Goal: Task Accomplishment & Management: Manage account settings

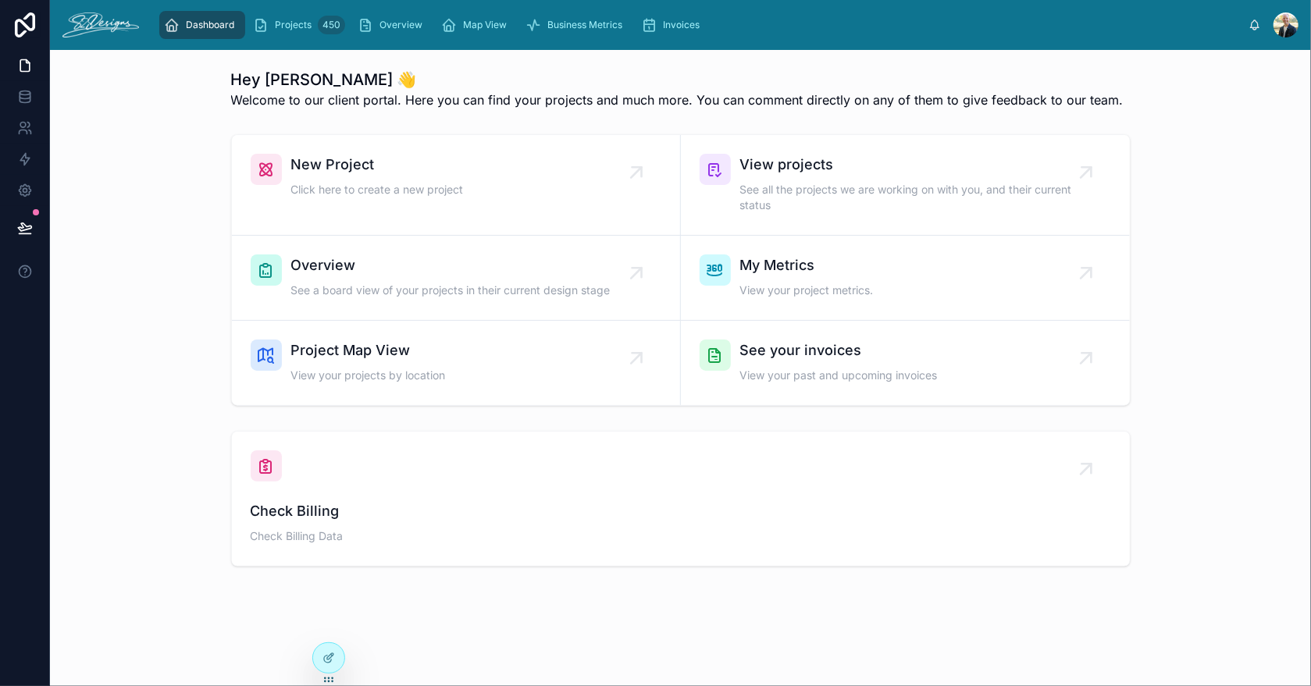
click at [391, 283] on span "See a board view of your projects in their current design stage" at bounding box center [450, 291] width 319 height 16
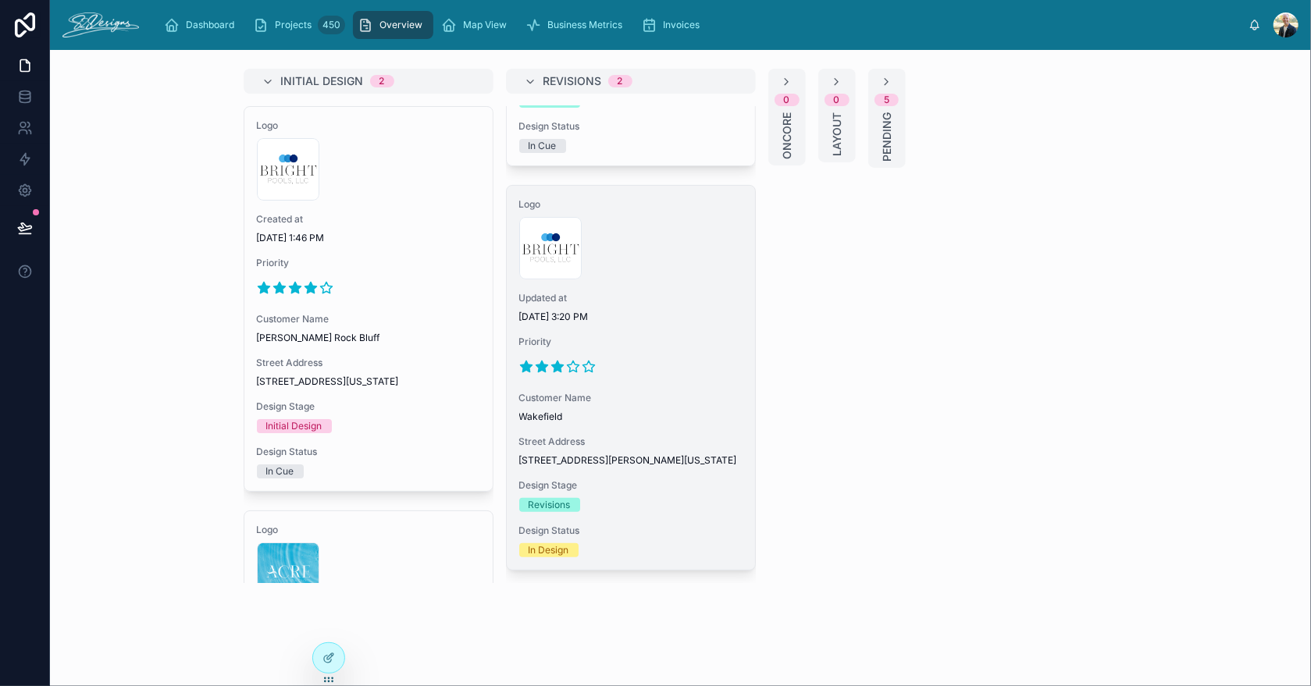
scroll to position [348, 0]
click at [646, 516] on div "Logo 300x300-logo .jpg Updated at [DATE] 3:20 PM Priority Customer Name [GEOGRA…" at bounding box center [631, 378] width 248 height 384
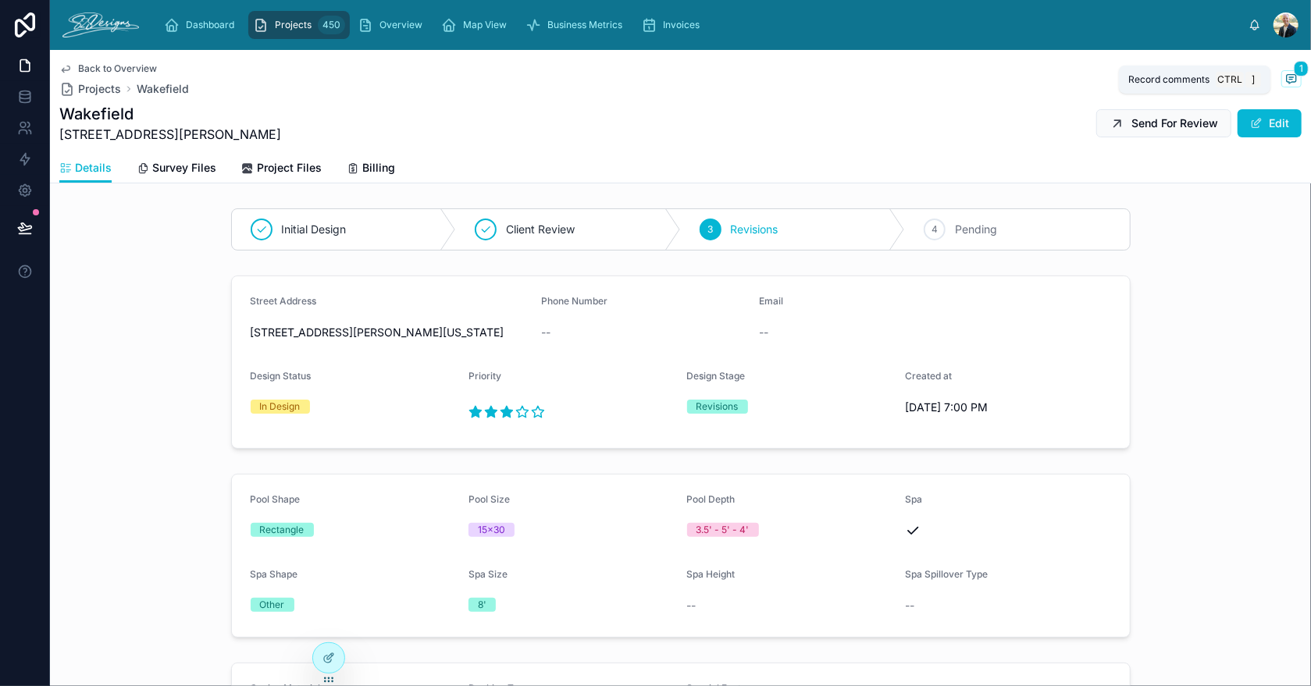
click at [1286, 82] on icon at bounding box center [1290, 78] width 9 height 9
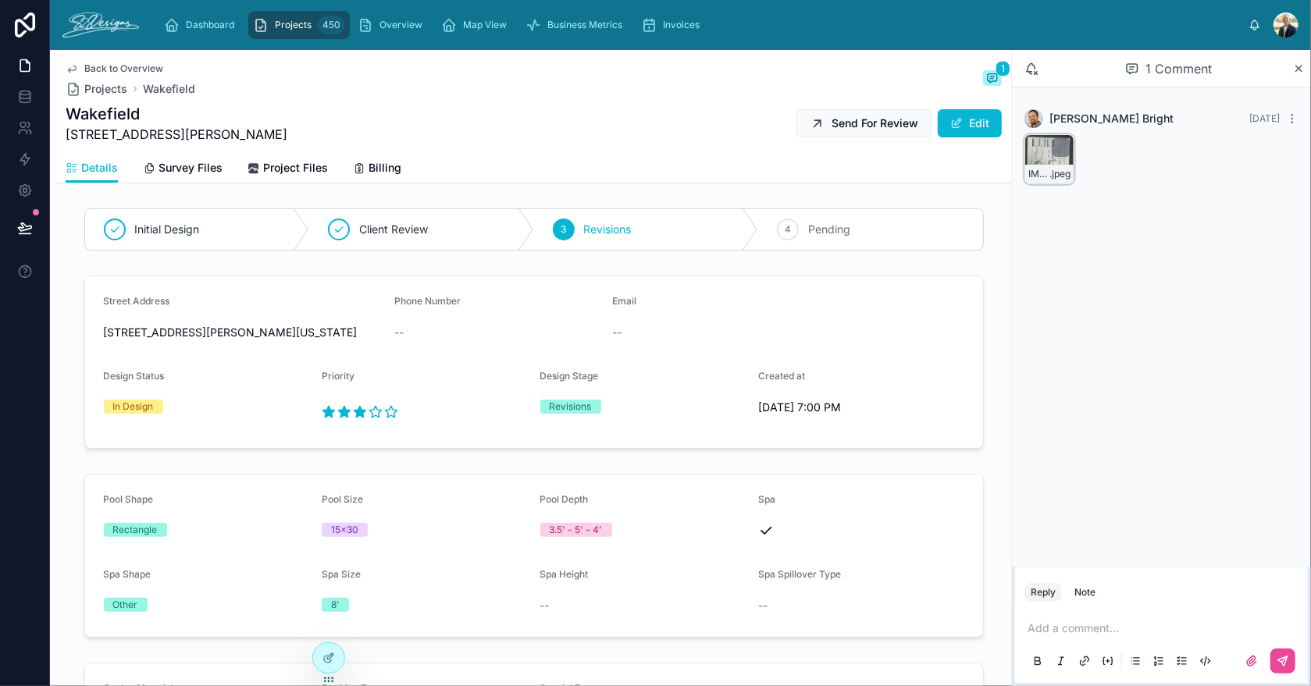
click at [1030, 158] on div "IMG_3043 .jpeg" at bounding box center [1049, 159] width 50 height 50
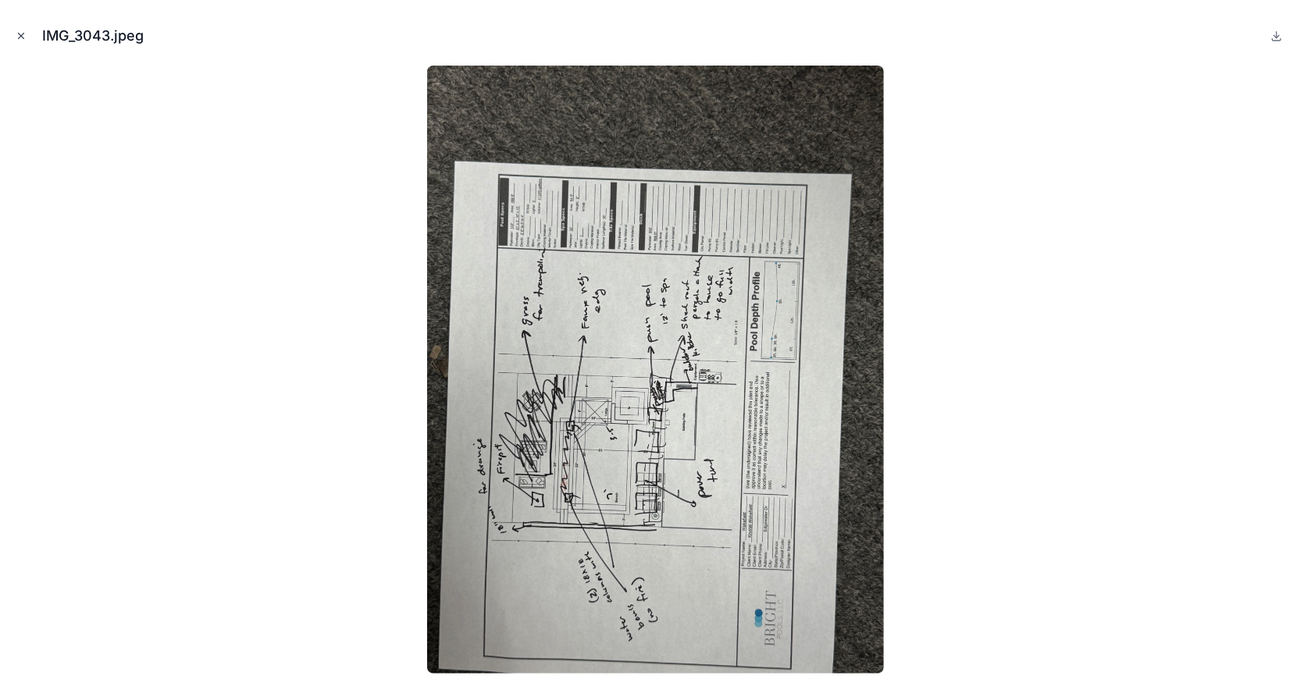
click at [22, 37] on icon "Close modal" at bounding box center [21, 36] width 5 height 5
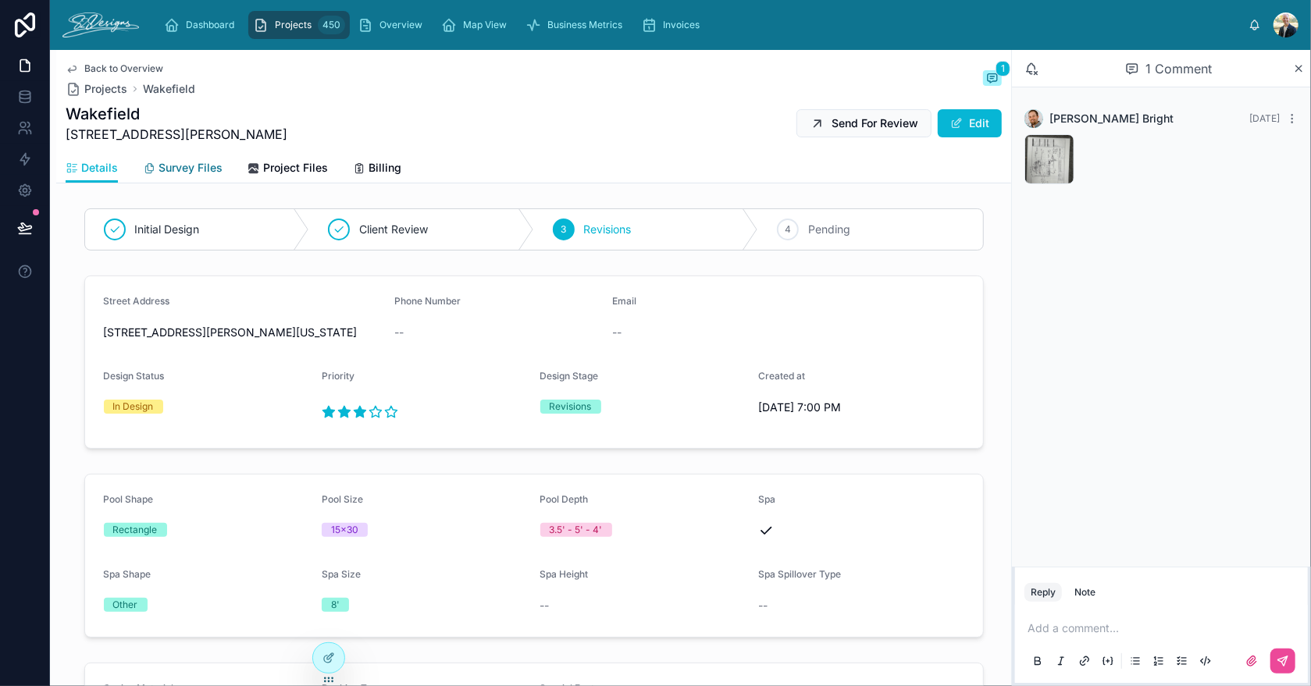
click at [190, 168] on span "Survey Files" at bounding box center [190, 168] width 64 height 16
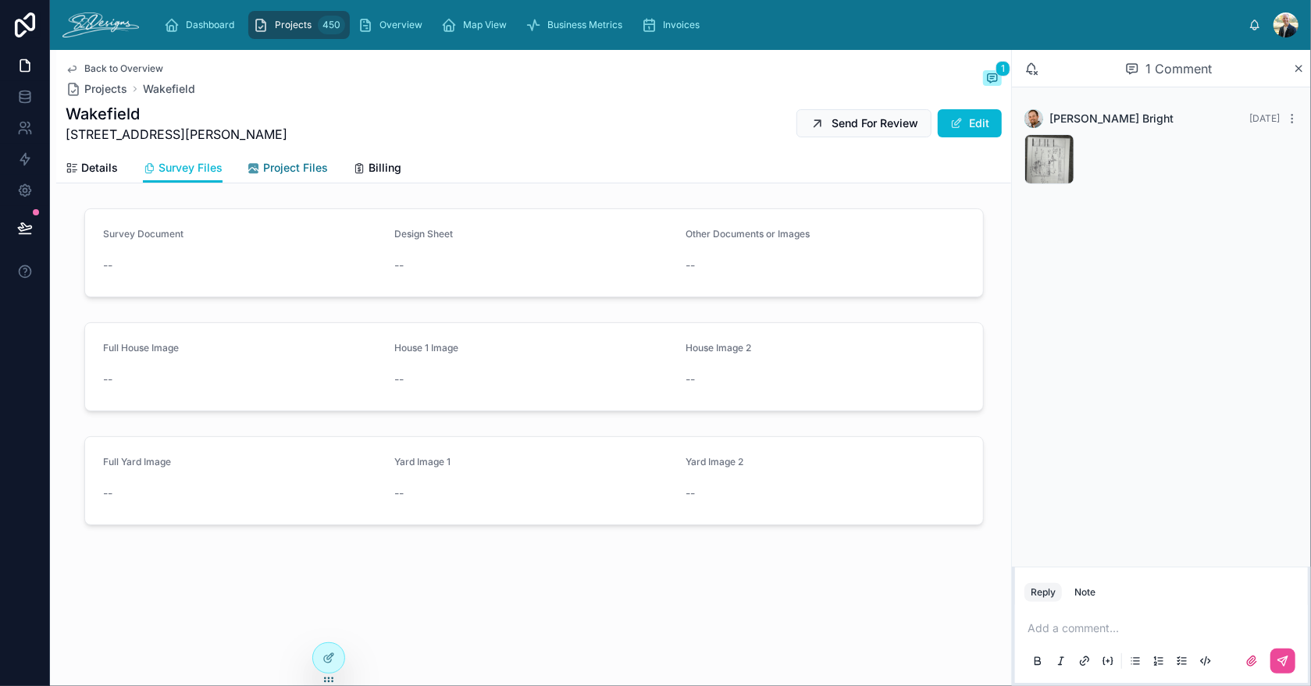
click at [286, 166] on span "Project Files" at bounding box center [295, 168] width 65 height 16
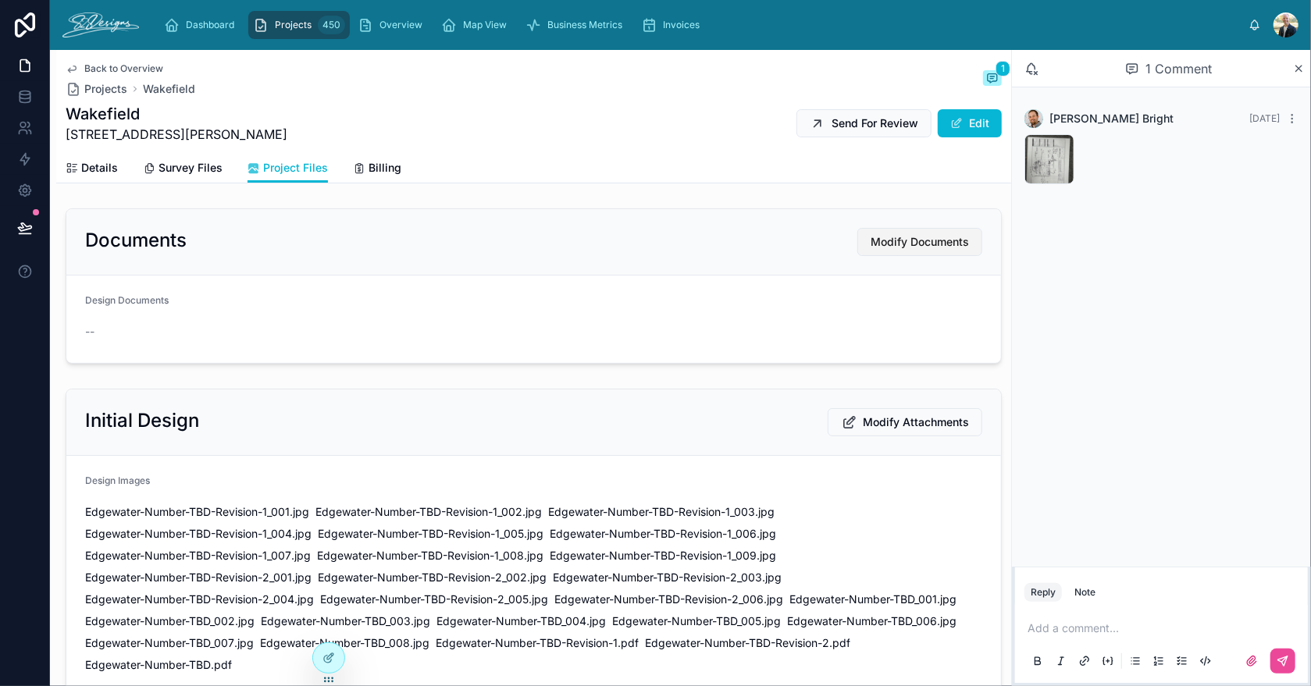
click at [897, 241] on span "Modify Documents" at bounding box center [919, 242] width 98 height 16
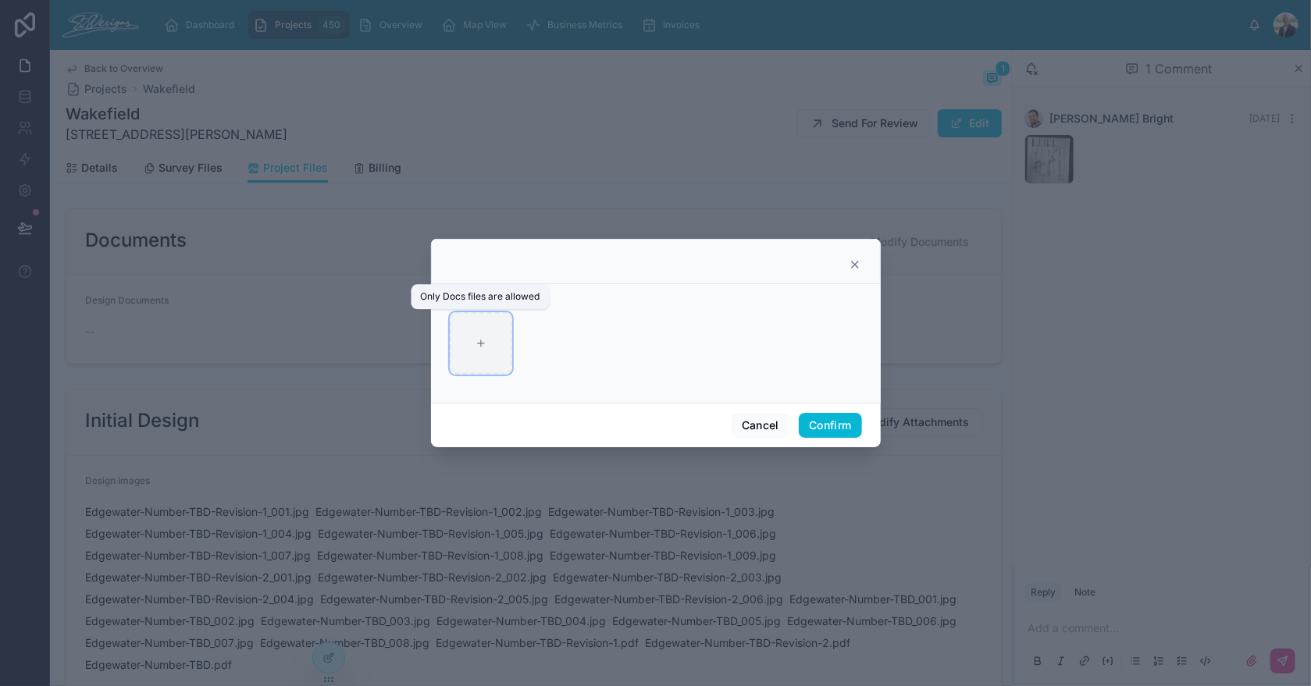
click at [490, 349] on div at bounding box center [481, 343] width 62 height 62
type input "**********"
click at [833, 422] on button "Confirm" at bounding box center [830, 425] width 62 height 25
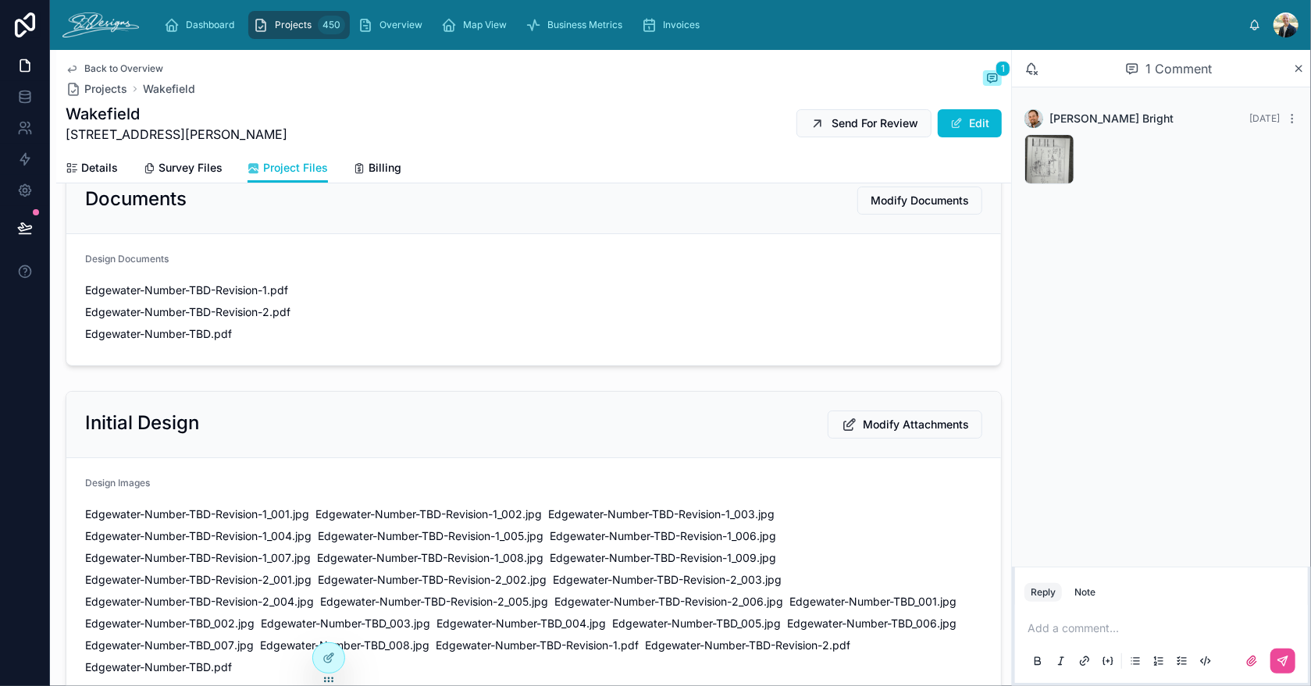
scroll to position [234, 0]
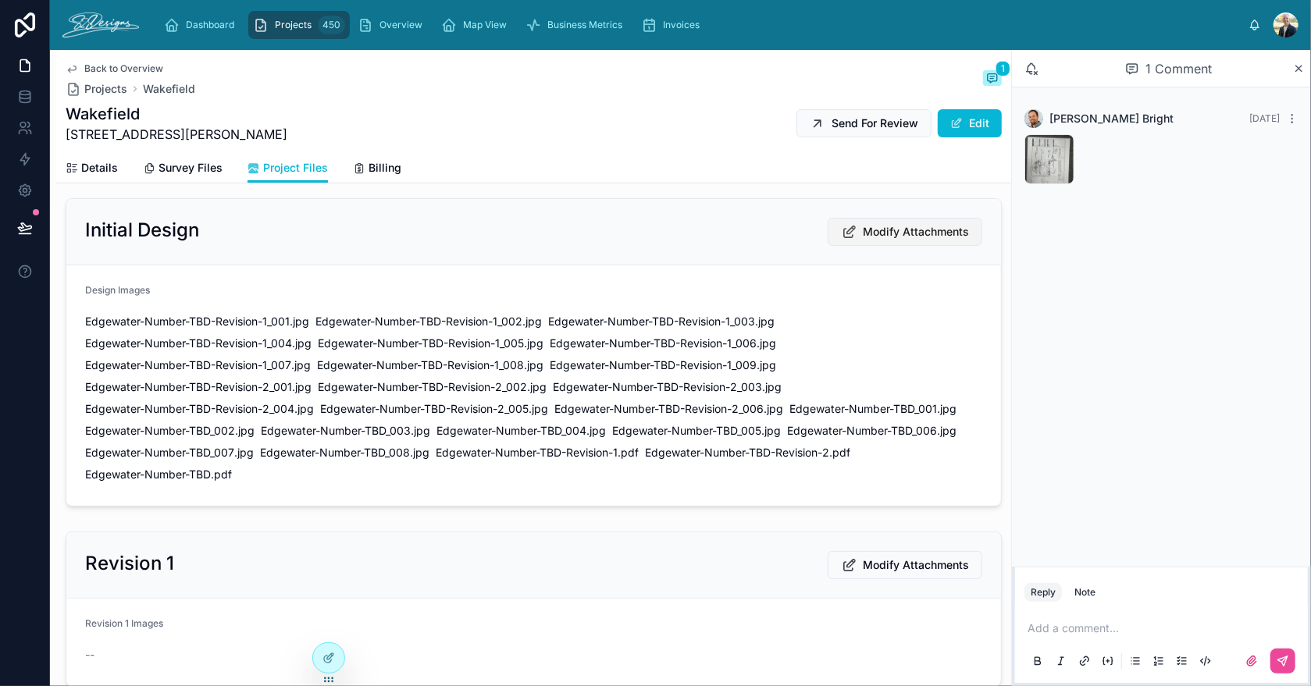
click at [898, 228] on span "Modify Attachments" at bounding box center [916, 232] width 106 height 16
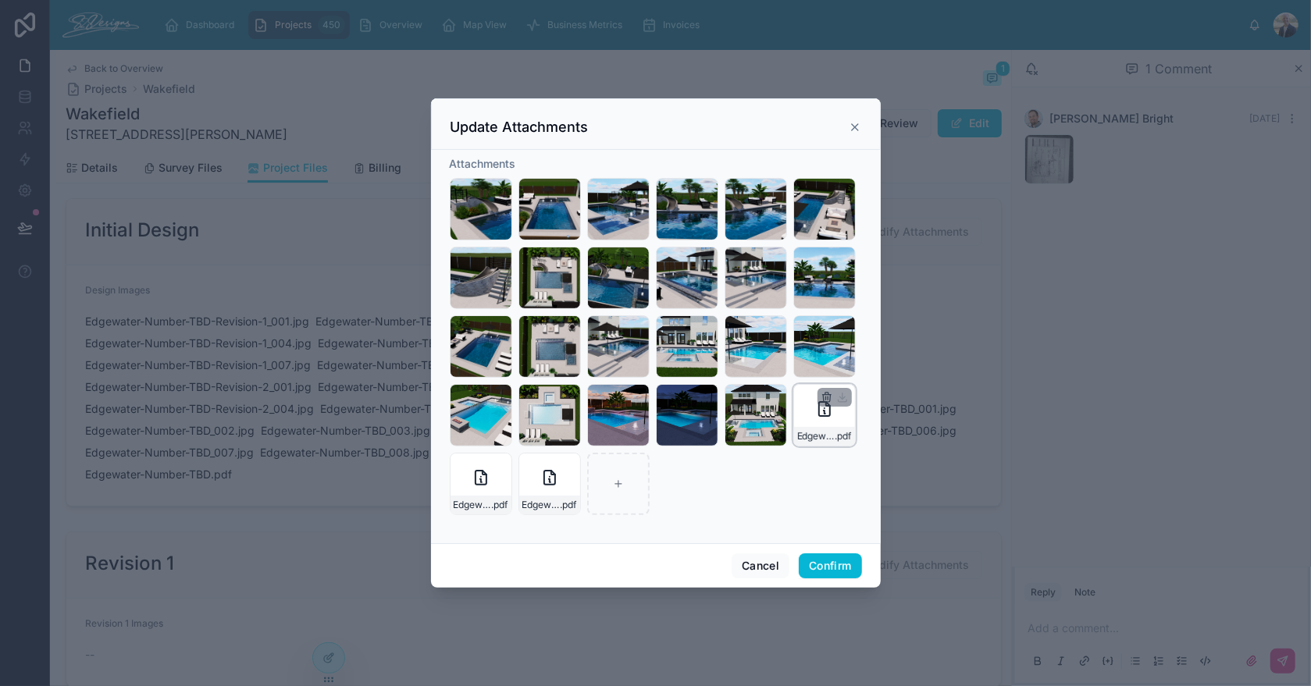
click at [824, 397] on icon "button" at bounding box center [826, 397] width 12 height 12
click at [856, 373] on icon "button" at bounding box center [859, 370] width 7 height 7
click at [827, 396] on icon "button" at bounding box center [826, 397] width 12 height 12
click at [859, 369] on icon "button" at bounding box center [859, 369] width 12 height 12
click at [823, 400] on icon "button" at bounding box center [826, 398] width 7 height 7
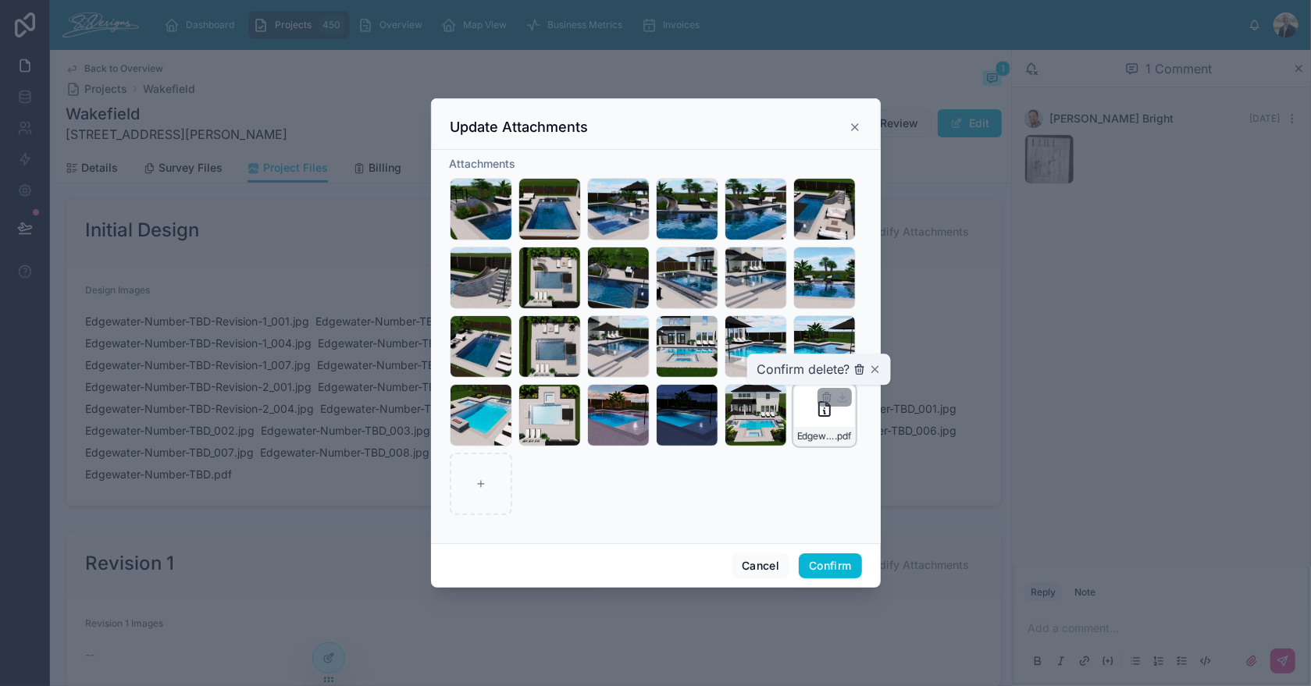
click at [860, 371] on icon "button" at bounding box center [860, 370] width 0 height 3
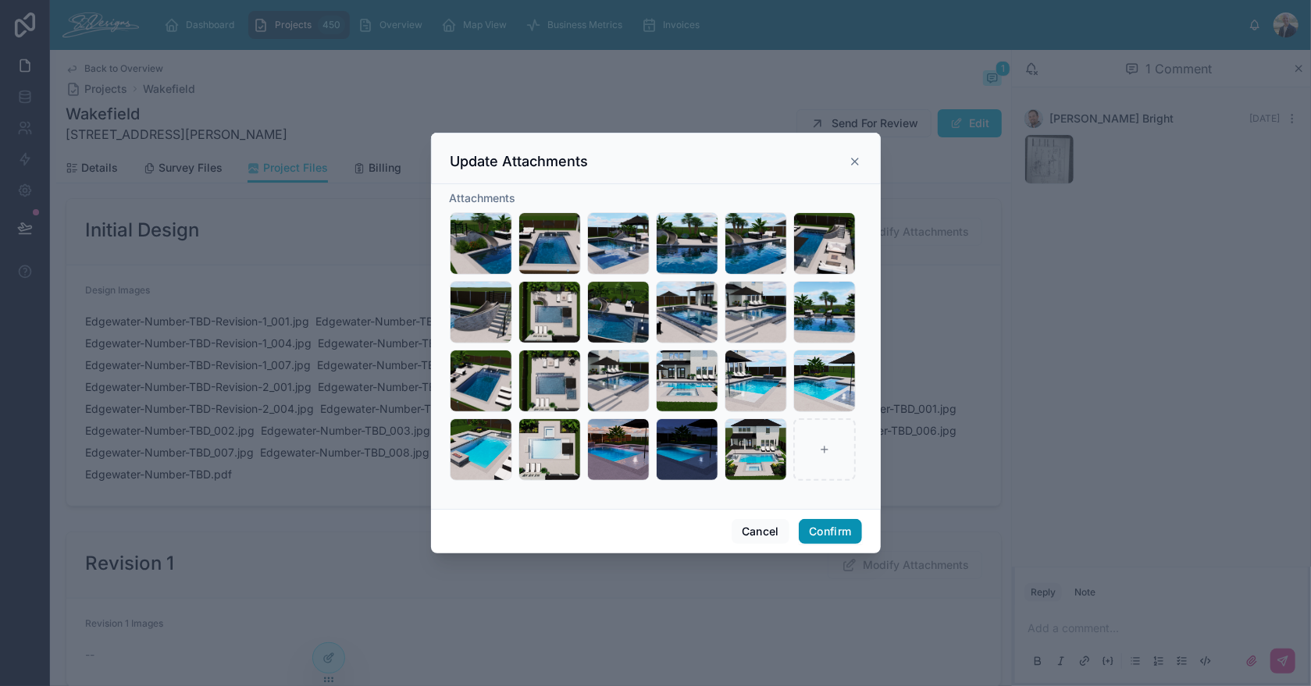
click at [831, 529] on button "Confirm" at bounding box center [830, 531] width 62 height 25
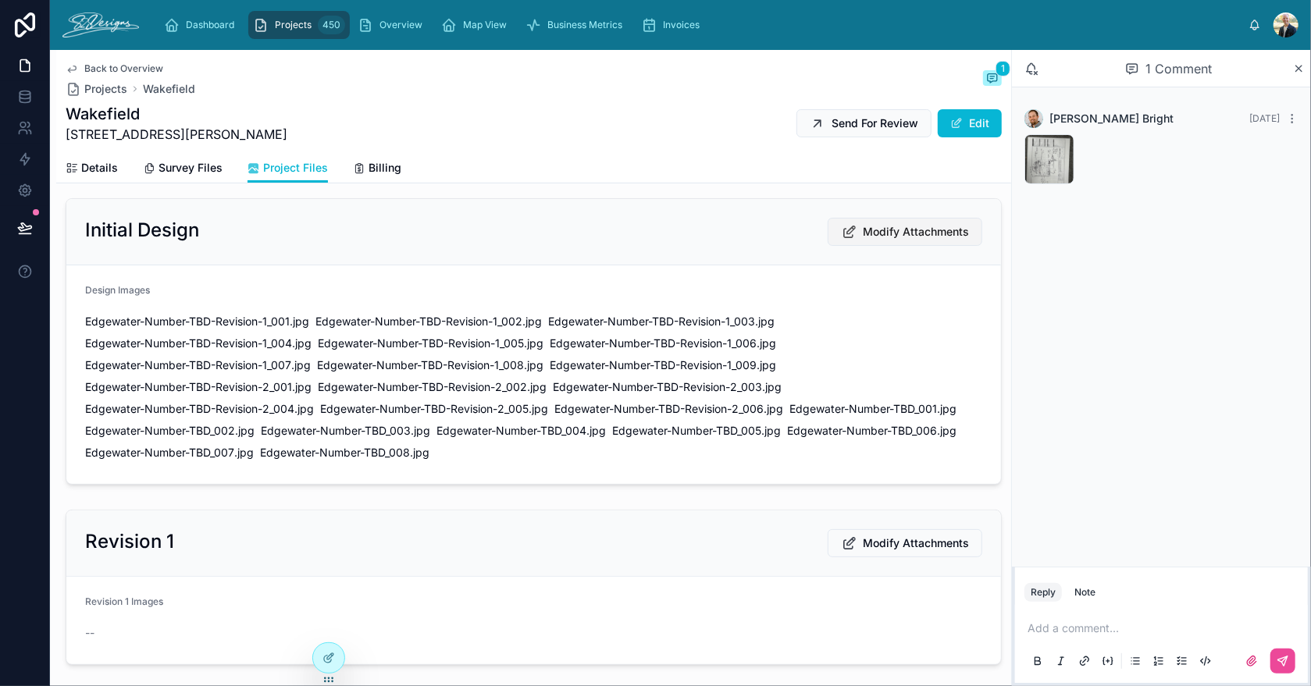
click at [898, 224] on span "Modify Attachments" at bounding box center [916, 232] width 106 height 16
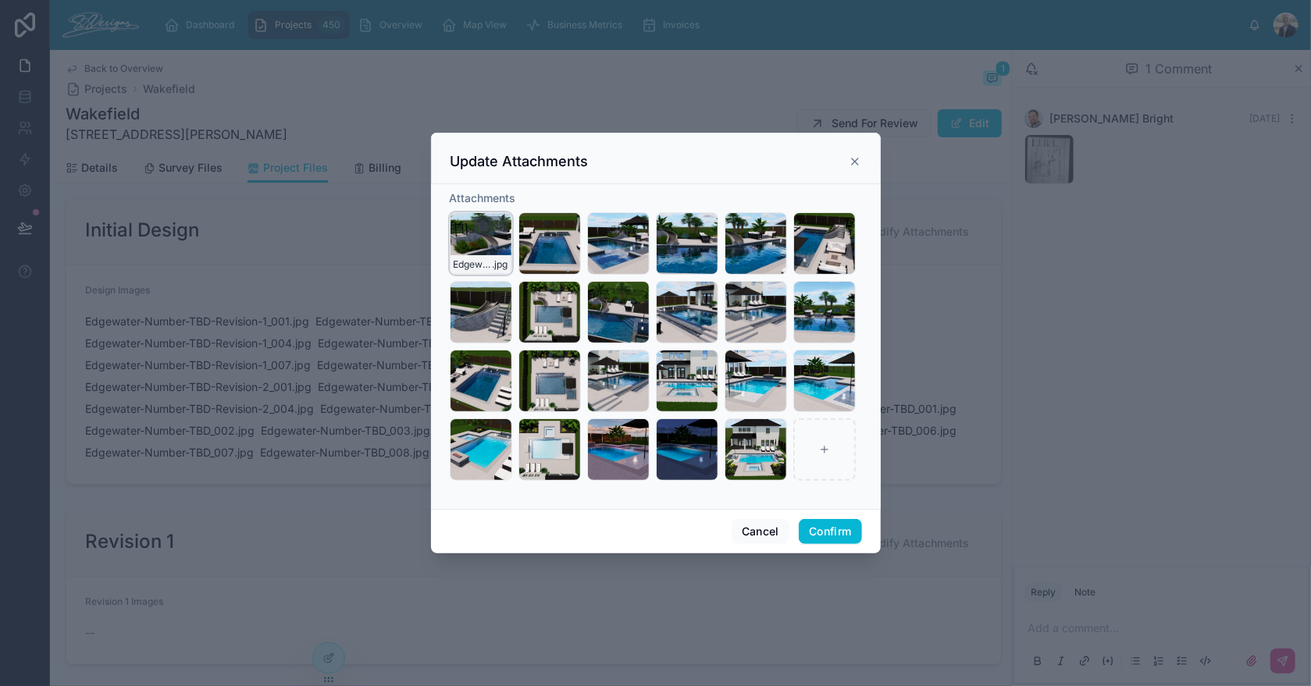
click at [481, 225] on icon "button" at bounding box center [483, 225] width 12 height 12
click at [516, 201] on icon "button" at bounding box center [516, 197] width 12 height 12
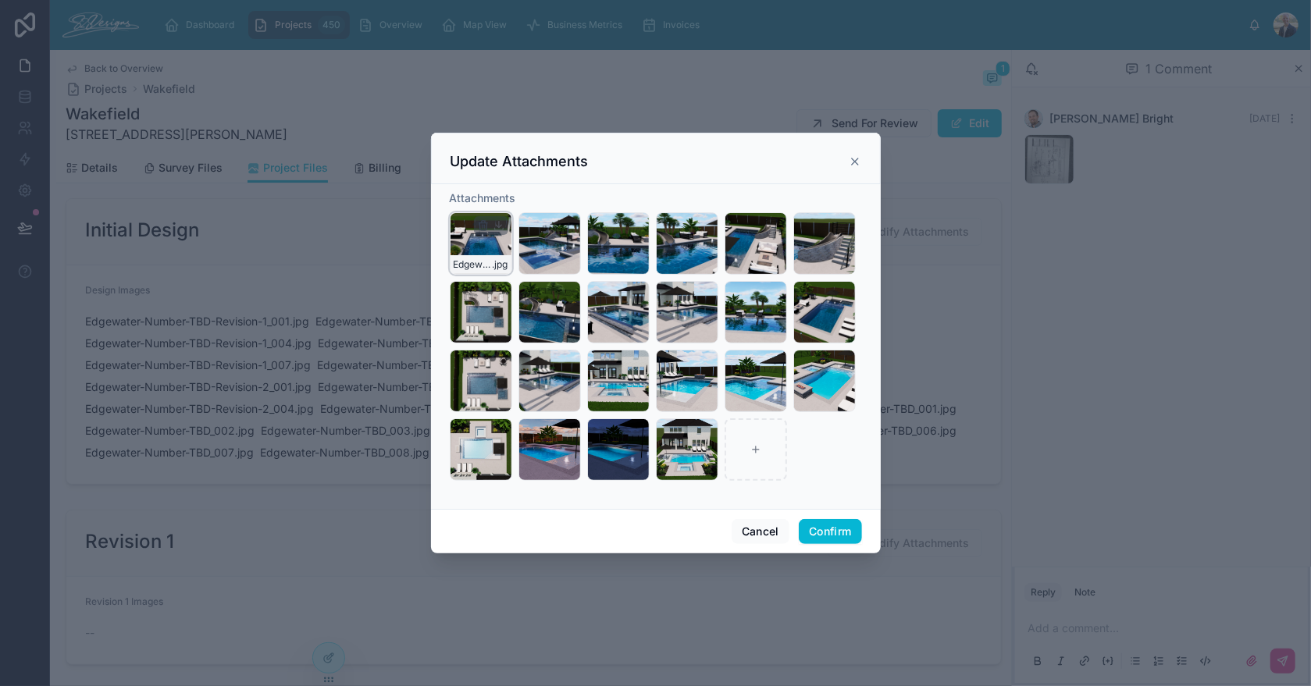
click at [485, 228] on icon "button" at bounding box center [483, 225] width 12 height 12
click at [509, 205] on div "Confirm delete?" at bounding box center [475, 197] width 125 height 19
click at [511, 200] on icon "button" at bounding box center [516, 197] width 12 height 12
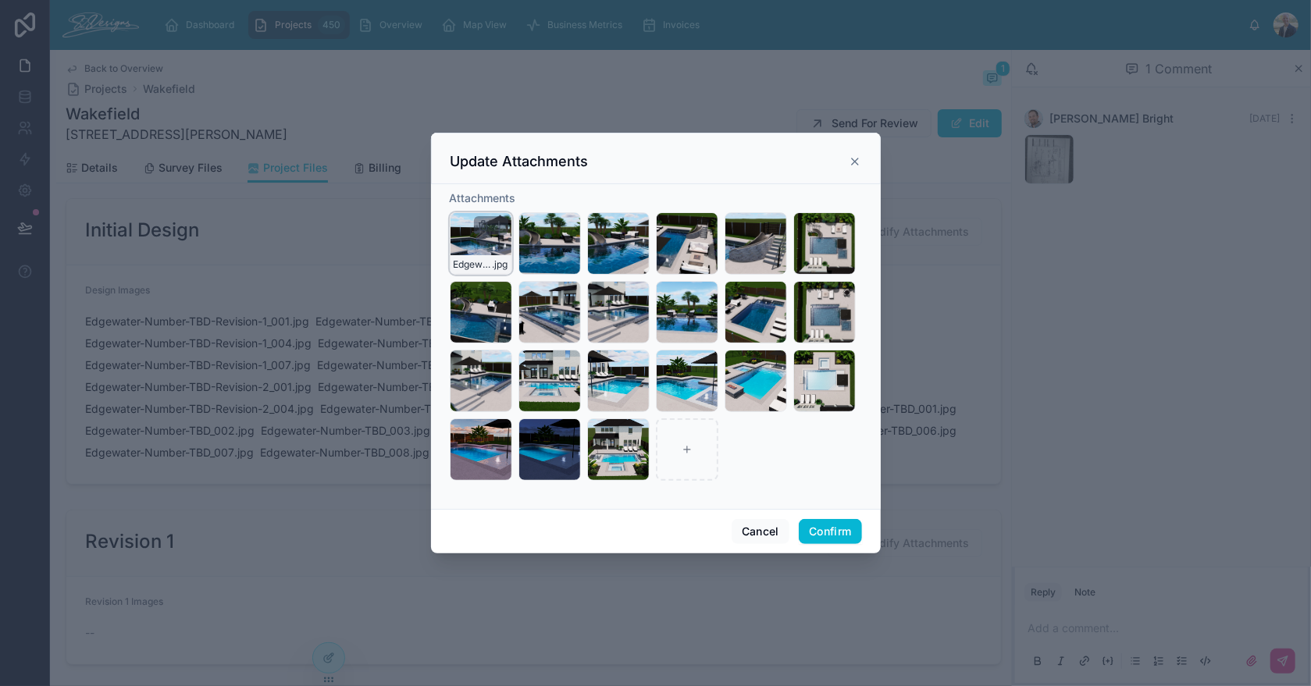
click at [484, 226] on icon "button" at bounding box center [484, 227] width 0 height 3
click at [514, 199] on icon "button" at bounding box center [514, 198] width 0 height 3
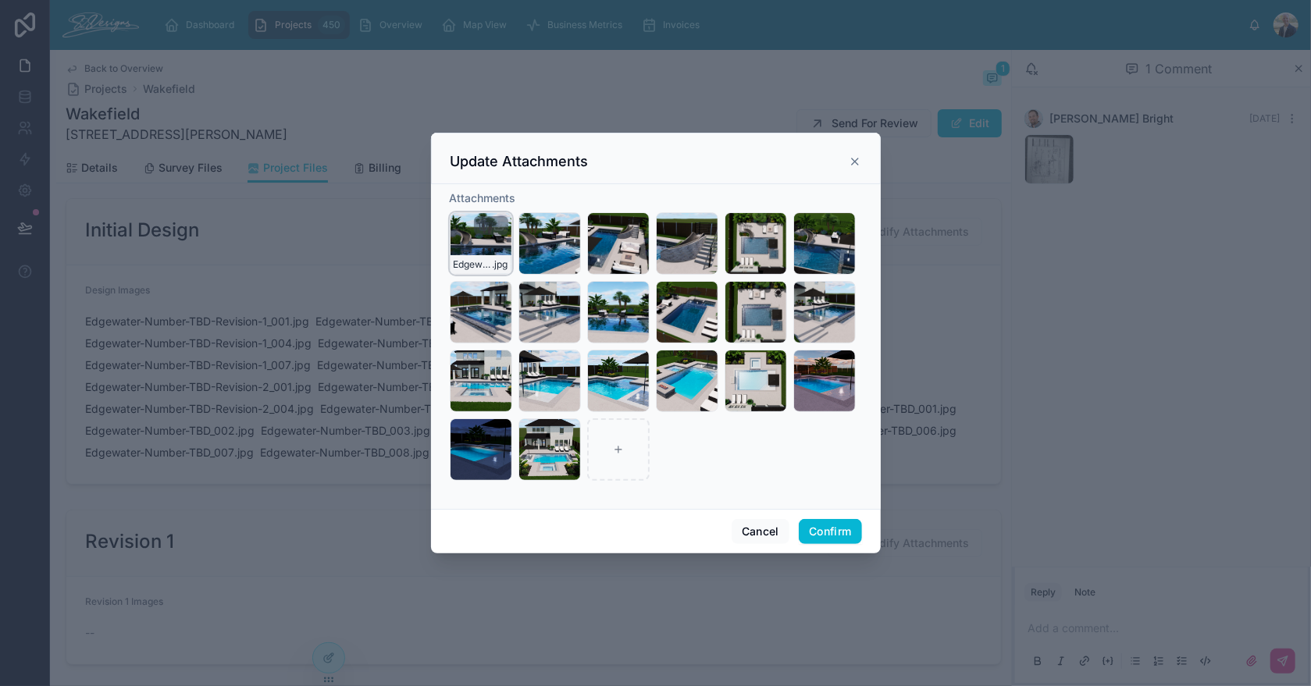
click at [486, 223] on icon "button" at bounding box center [482, 226] width 7 height 7
click at [516, 197] on icon "button" at bounding box center [516, 197] width 12 height 12
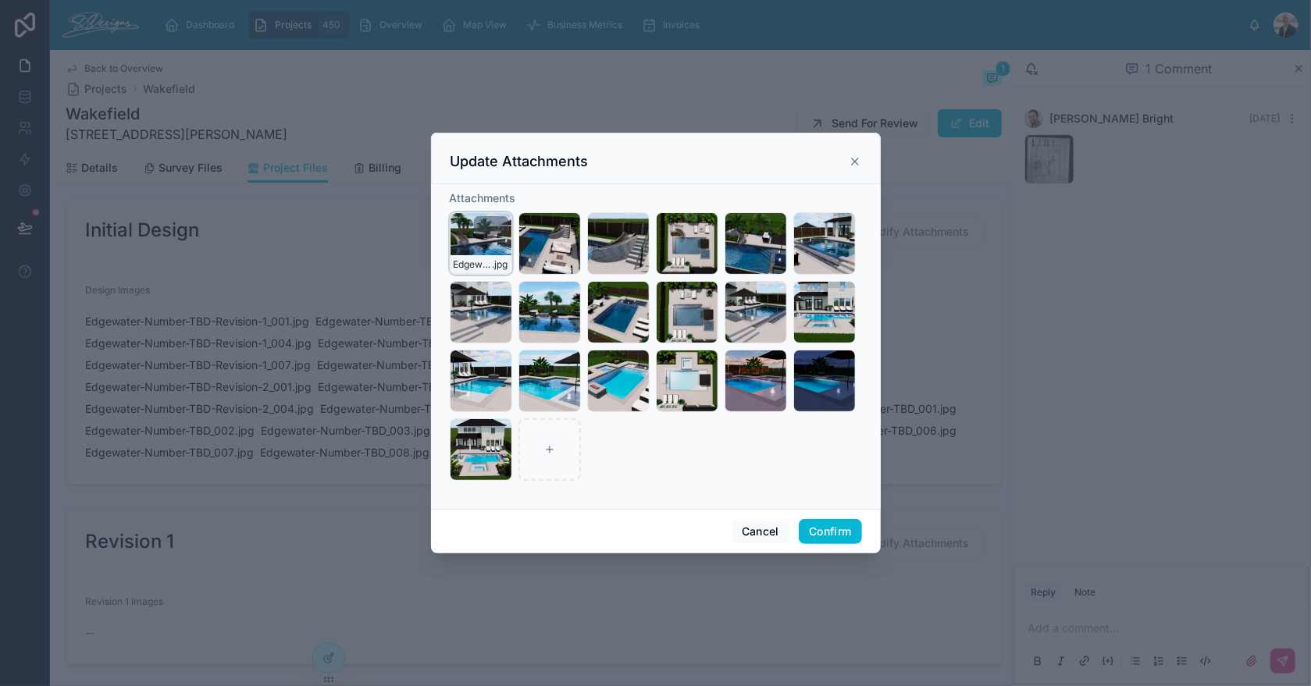
click at [482, 223] on icon "button" at bounding box center [483, 225] width 12 height 12
click at [518, 199] on icon "button" at bounding box center [516, 197] width 12 height 12
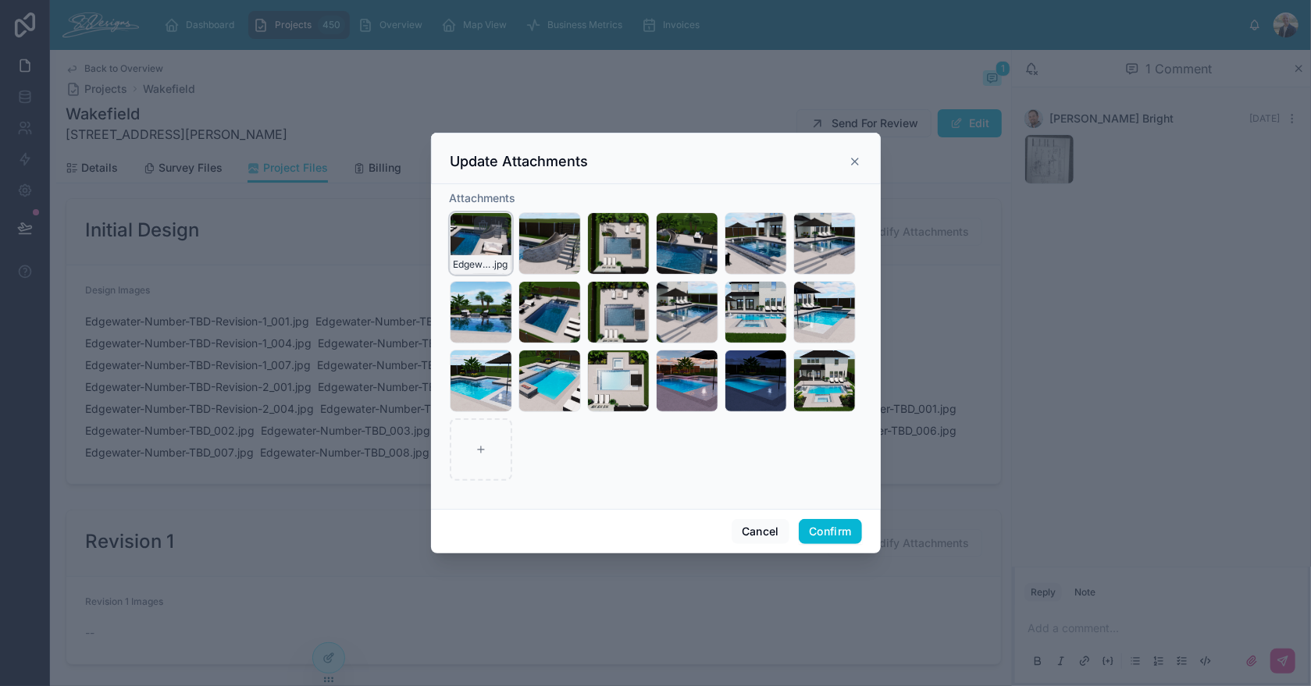
click at [483, 225] on icon "button" at bounding box center [483, 225] width 12 height 12
click at [517, 192] on icon "button" at bounding box center [516, 197] width 12 height 12
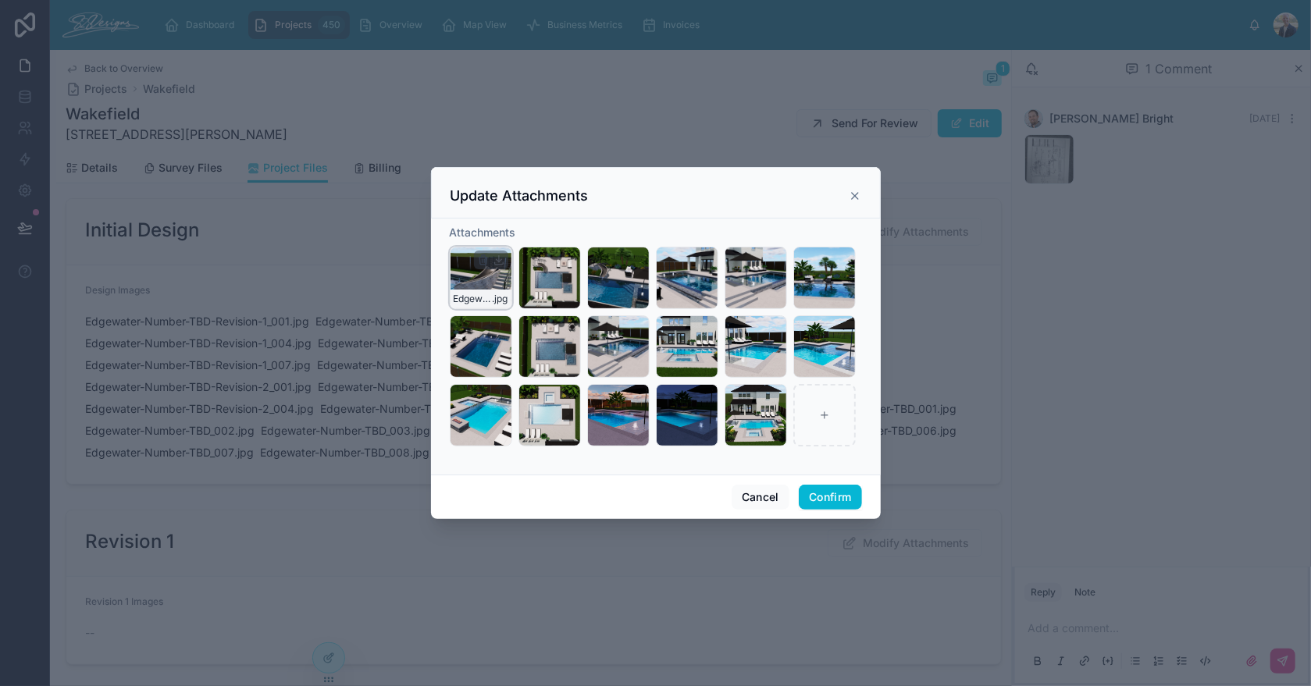
click at [479, 254] on icon "button" at bounding box center [483, 260] width 12 height 12
click at [515, 233] on icon "button" at bounding box center [516, 232] width 12 height 12
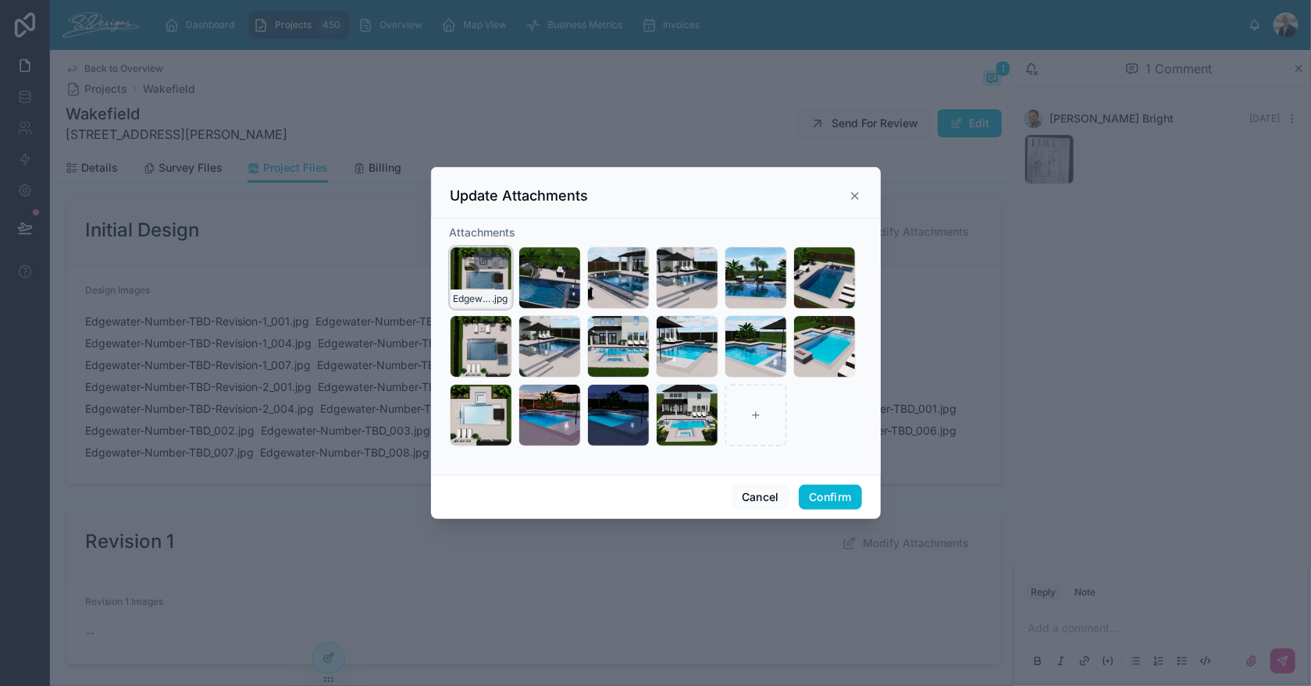
click at [484, 260] on icon "button" at bounding box center [484, 261] width 0 height 3
click at [482, 261] on icon "button" at bounding box center [482, 261] width 0 height 3
click at [512, 230] on icon "button" at bounding box center [515, 232] width 7 height 7
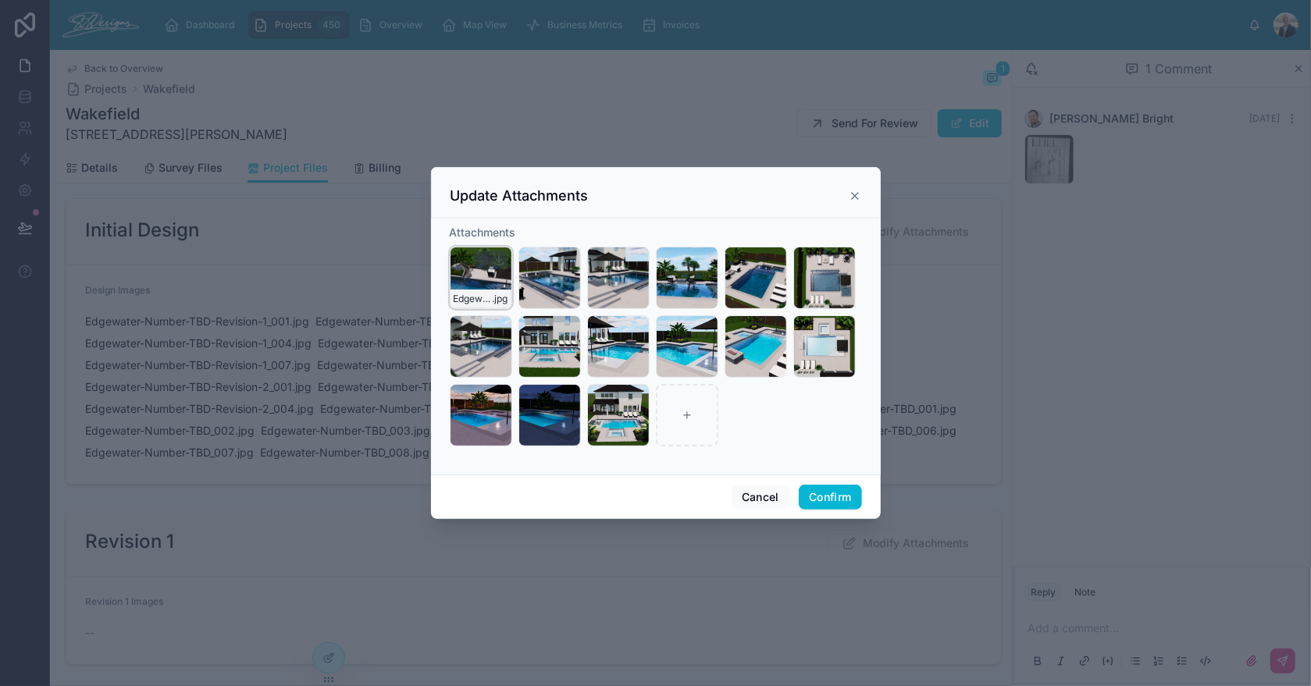
click at [482, 260] on icon "button" at bounding box center [482, 261] width 0 height 3
click at [513, 233] on icon "button" at bounding box center [515, 232] width 7 height 7
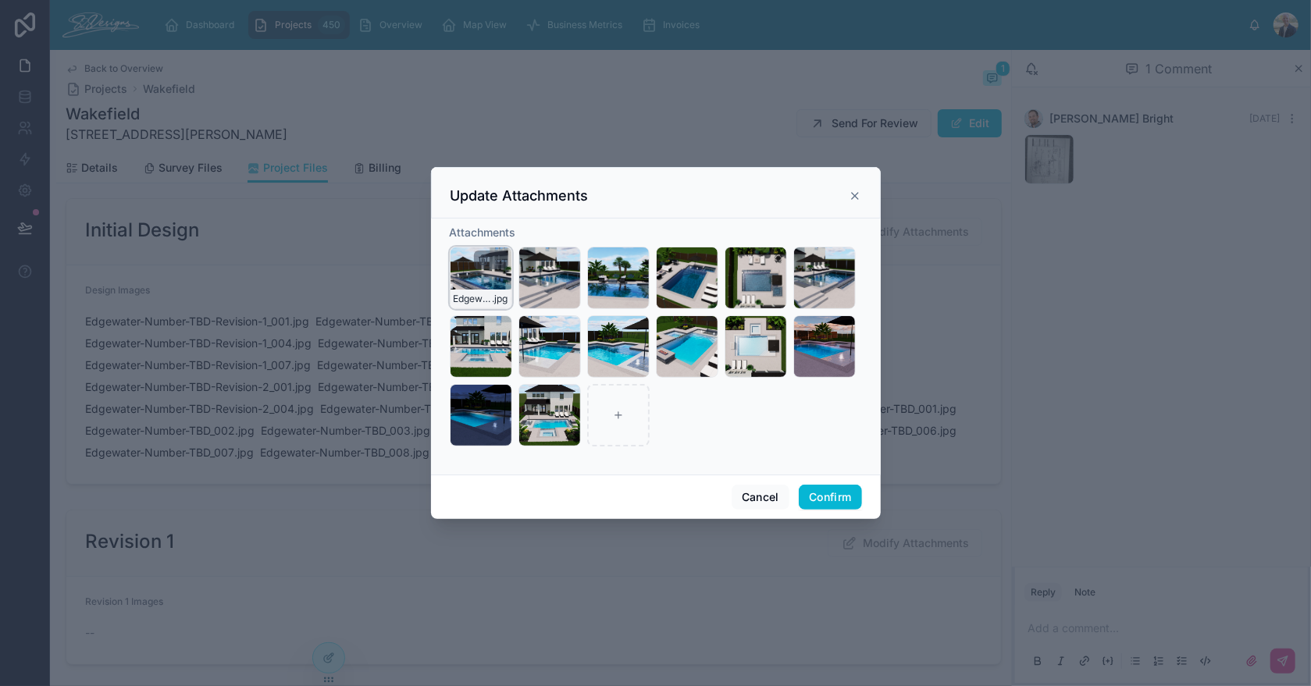
click at [485, 258] on icon "button" at bounding box center [483, 260] width 12 height 12
click at [518, 232] on icon "button" at bounding box center [516, 232] width 12 height 12
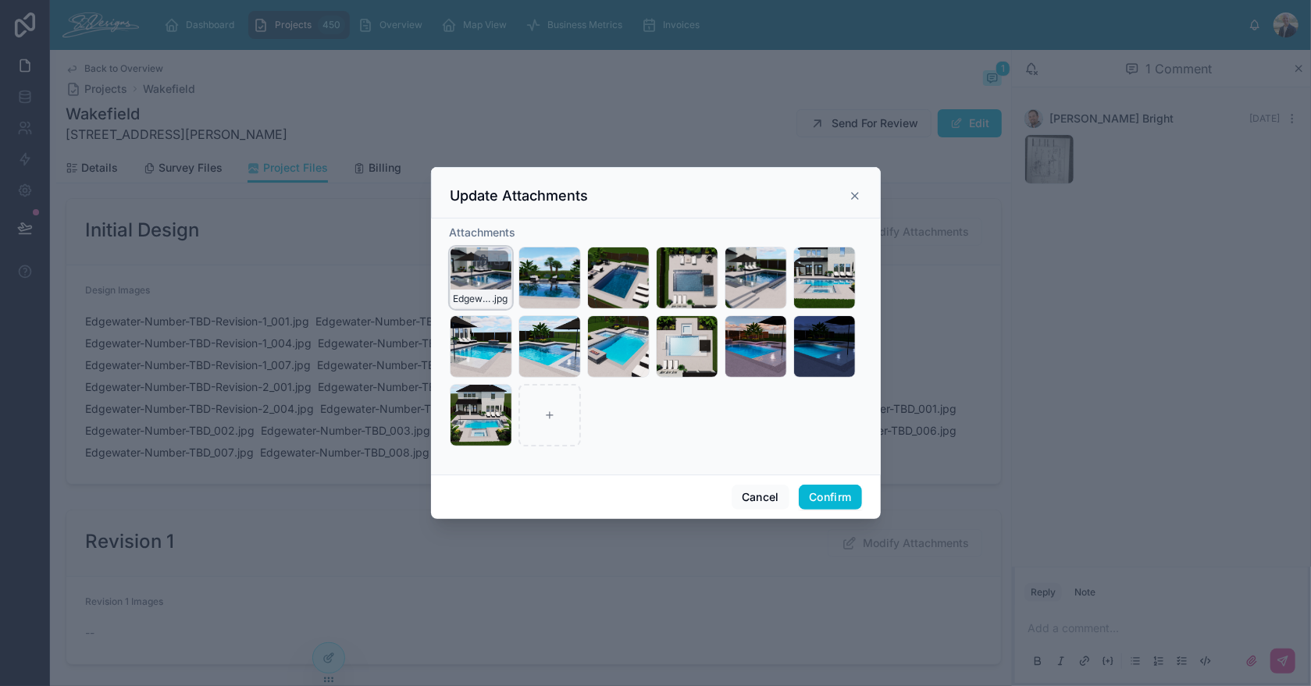
click at [486, 262] on icon "button" at bounding box center [482, 261] width 7 height 7
click at [513, 228] on icon "button" at bounding box center [516, 232] width 12 height 12
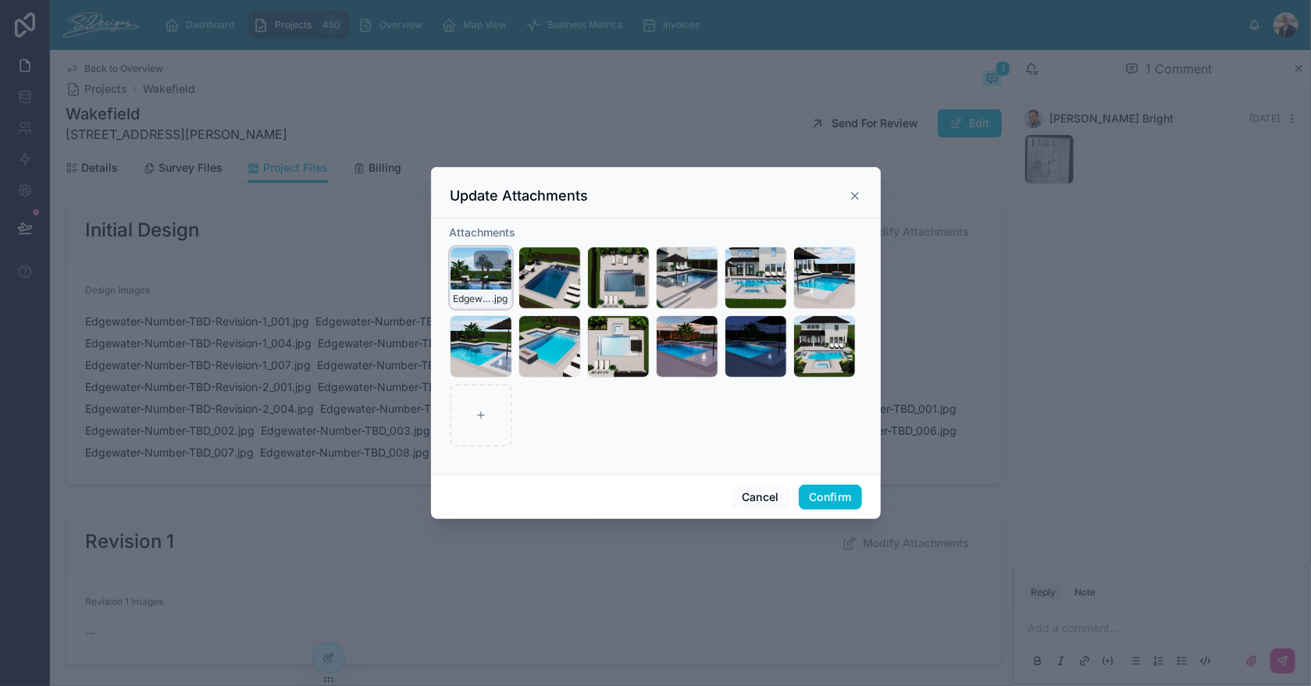
click at [487, 262] on icon "button" at bounding box center [483, 260] width 12 height 12
click at [514, 233] on icon "button" at bounding box center [514, 232] width 0 height 3
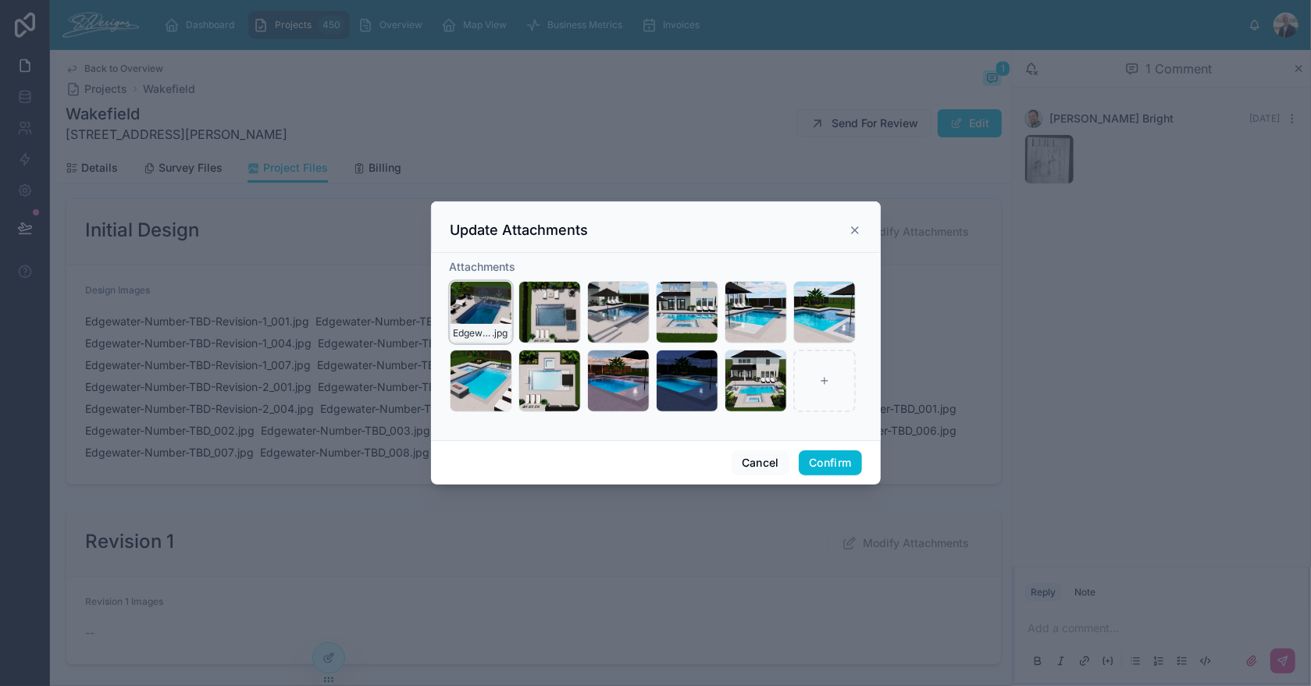
click at [482, 295] on icon "button" at bounding box center [482, 295] width 0 height 3
click at [517, 269] on icon "button" at bounding box center [516, 266] width 12 height 12
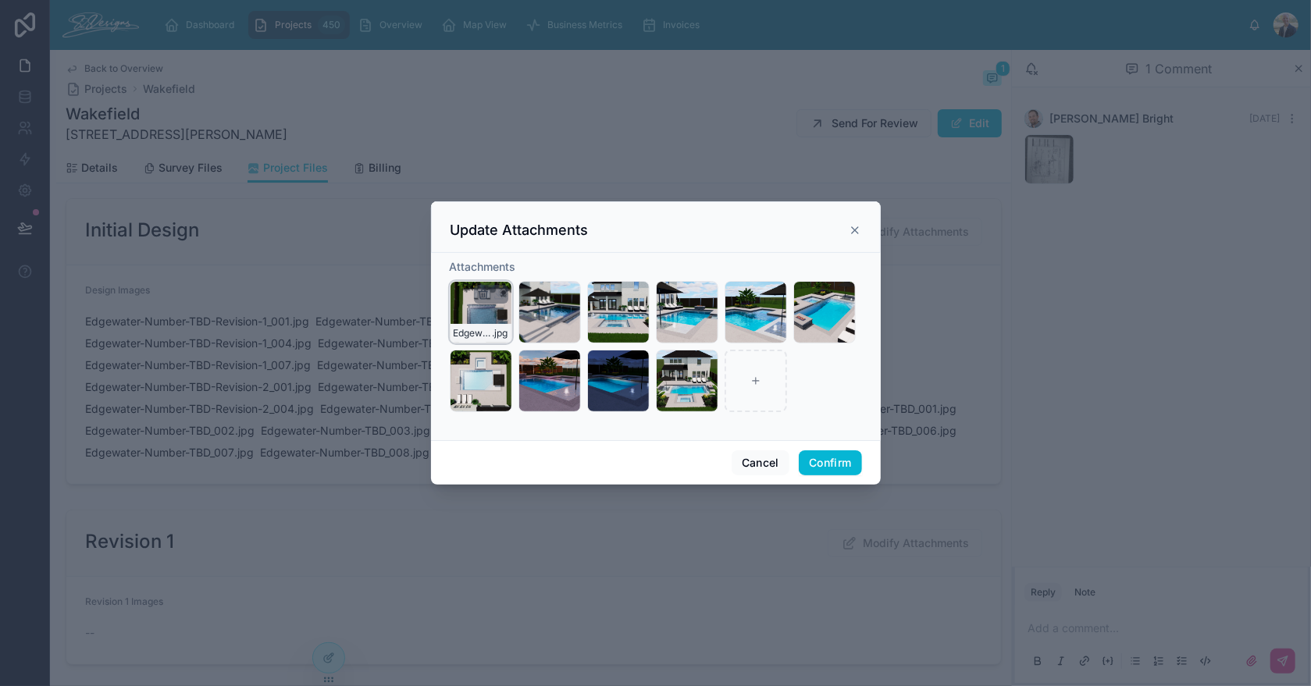
click at [482, 295] on icon "button" at bounding box center [482, 295] width 0 height 3
click at [514, 265] on icon "button" at bounding box center [516, 266] width 12 height 12
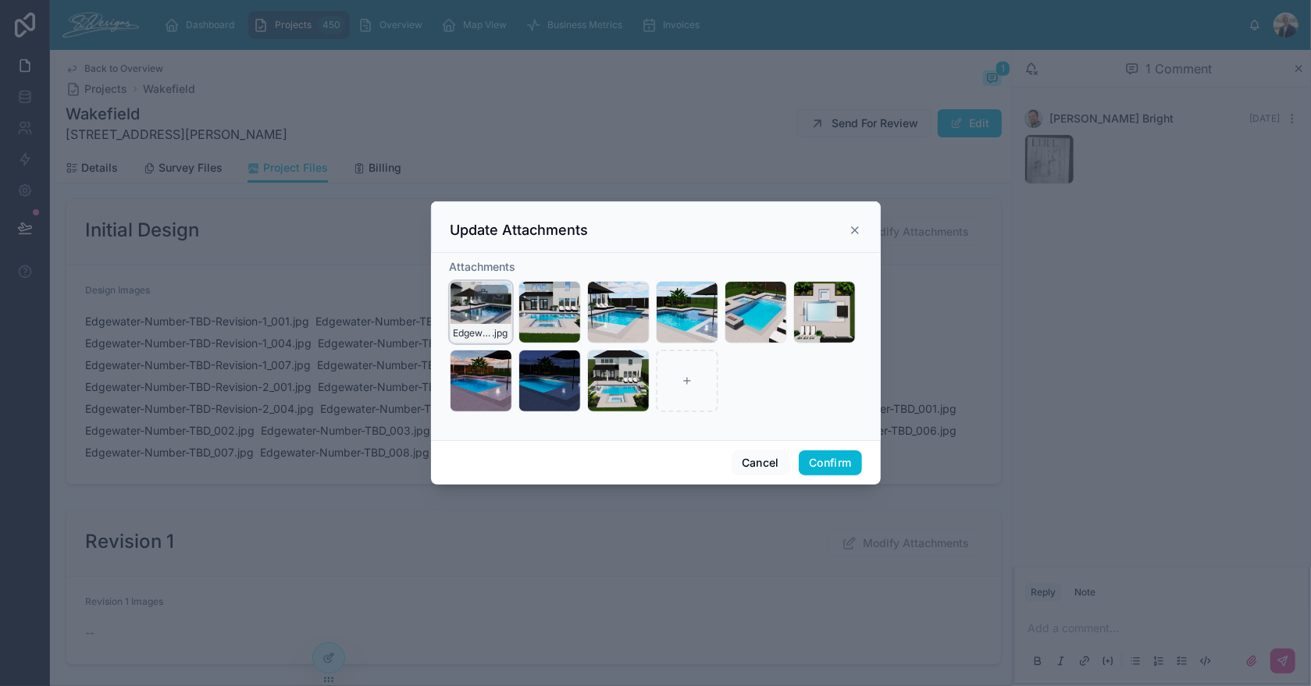
click at [484, 294] on icon "button" at bounding box center [484, 295] width 0 height 3
click at [514, 265] on icon "button" at bounding box center [516, 266] width 12 height 12
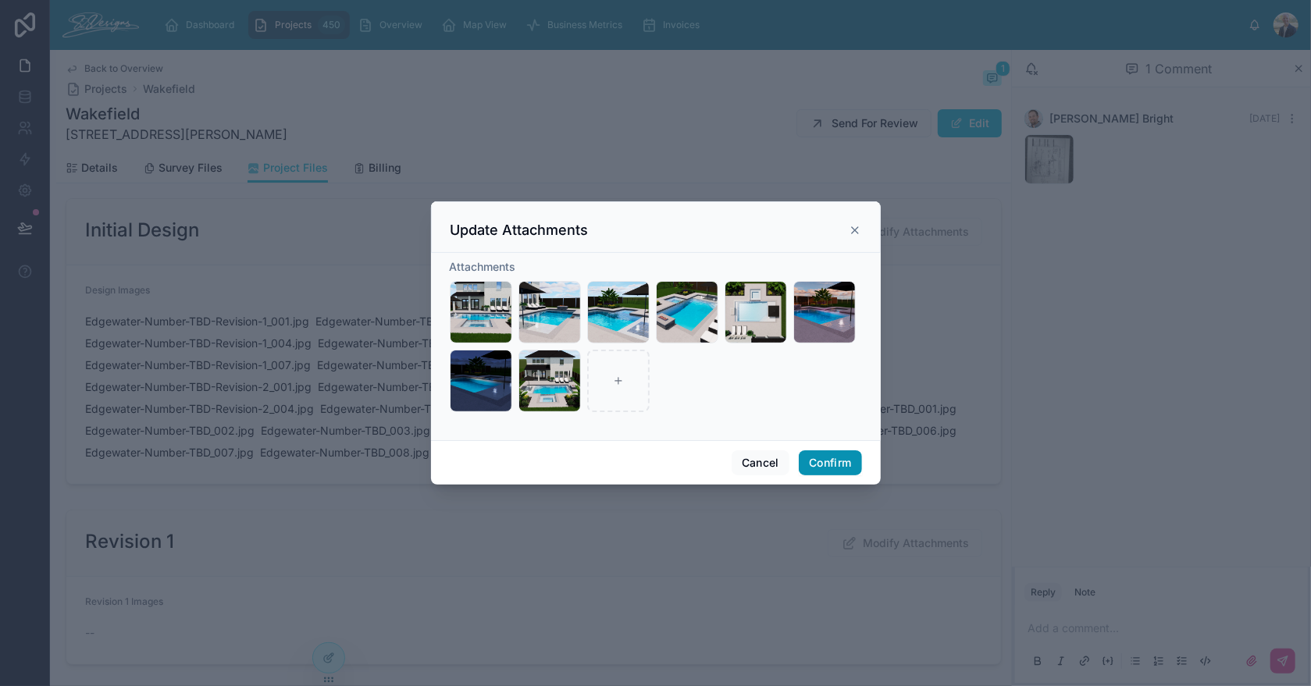
click at [803, 467] on button "Confirm" at bounding box center [830, 462] width 62 height 25
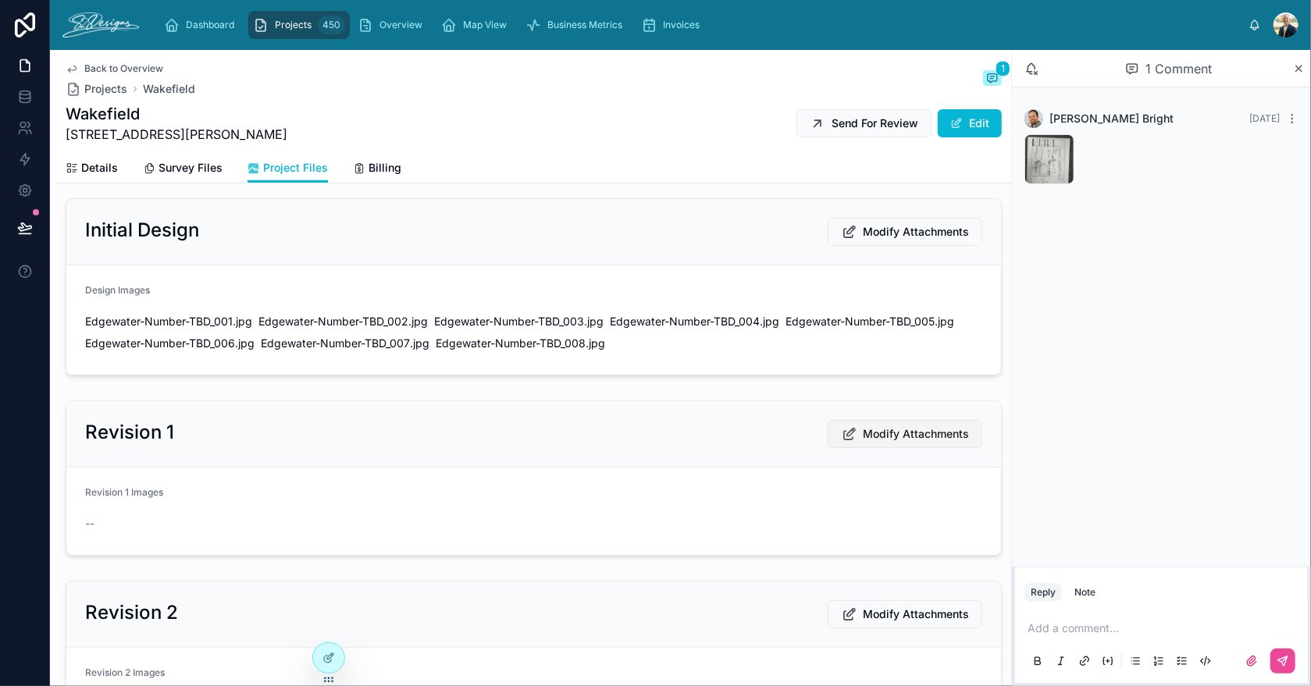
click at [863, 427] on span "Modify Attachments" at bounding box center [916, 434] width 106 height 16
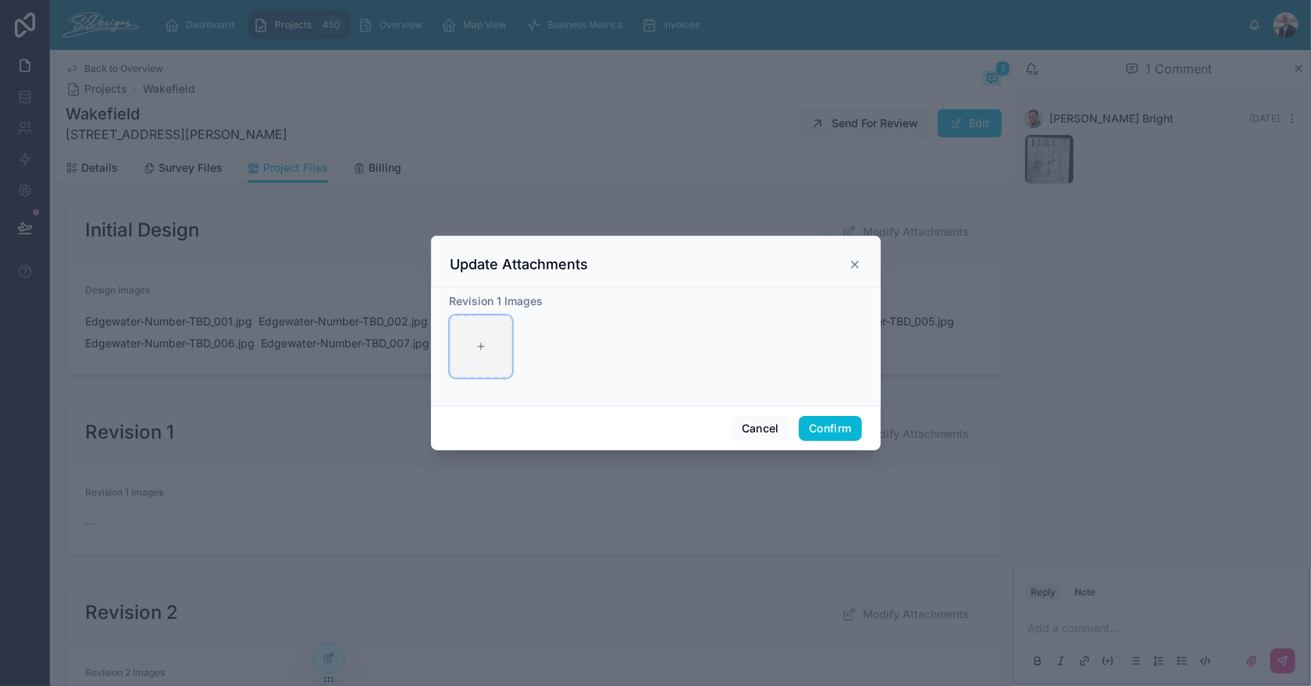
click at [479, 343] on icon at bounding box center [480, 346] width 11 height 11
type input "**********"
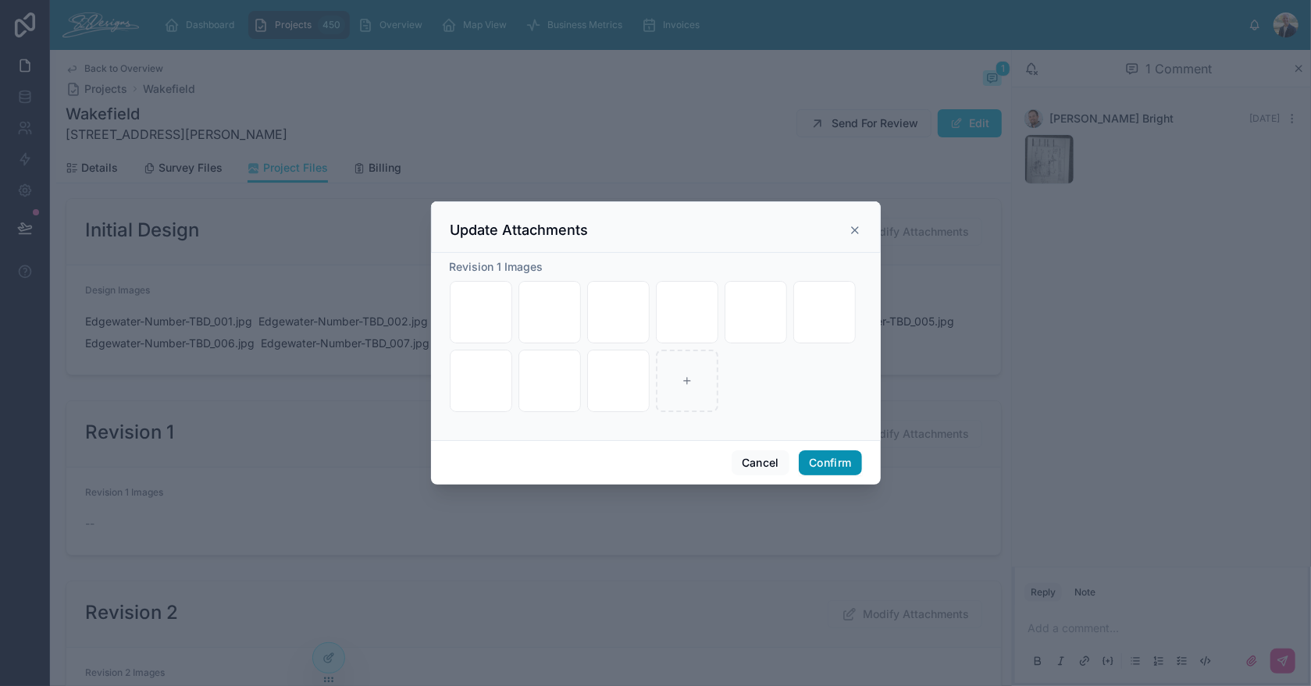
click at [831, 463] on button "Confirm" at bounding box center [830, 462] width 62 height 25
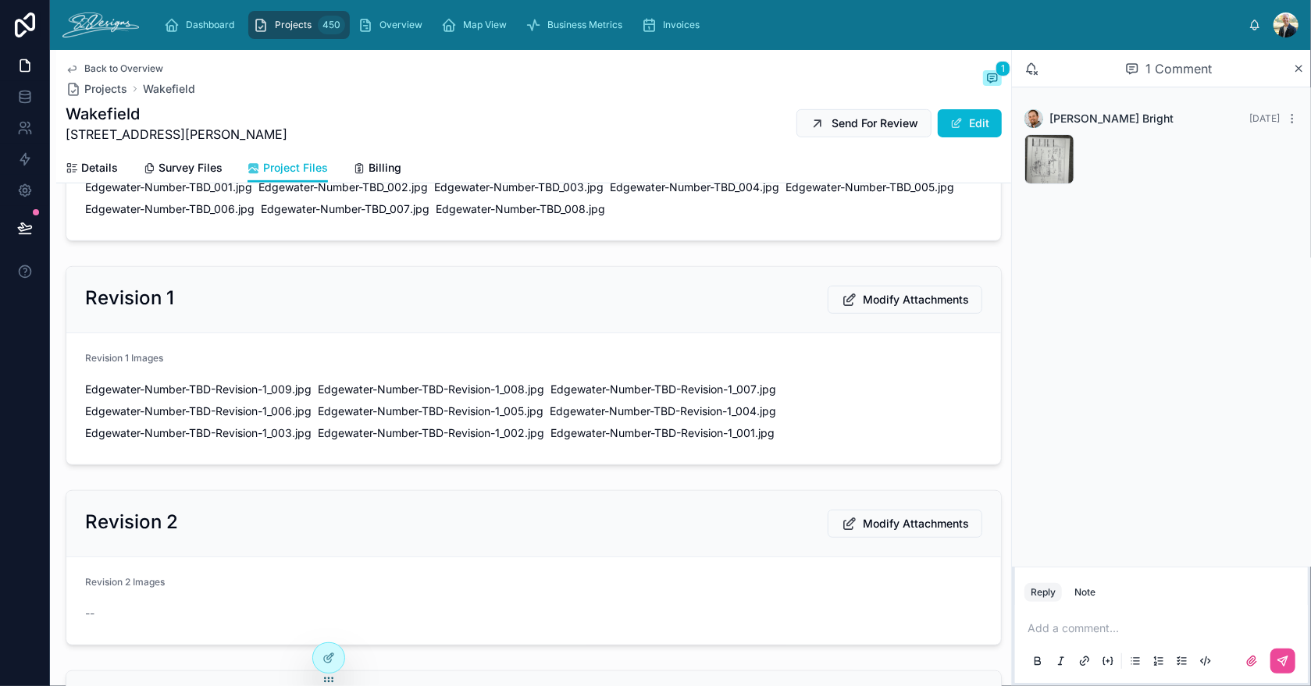
scroll to position [390, 0]
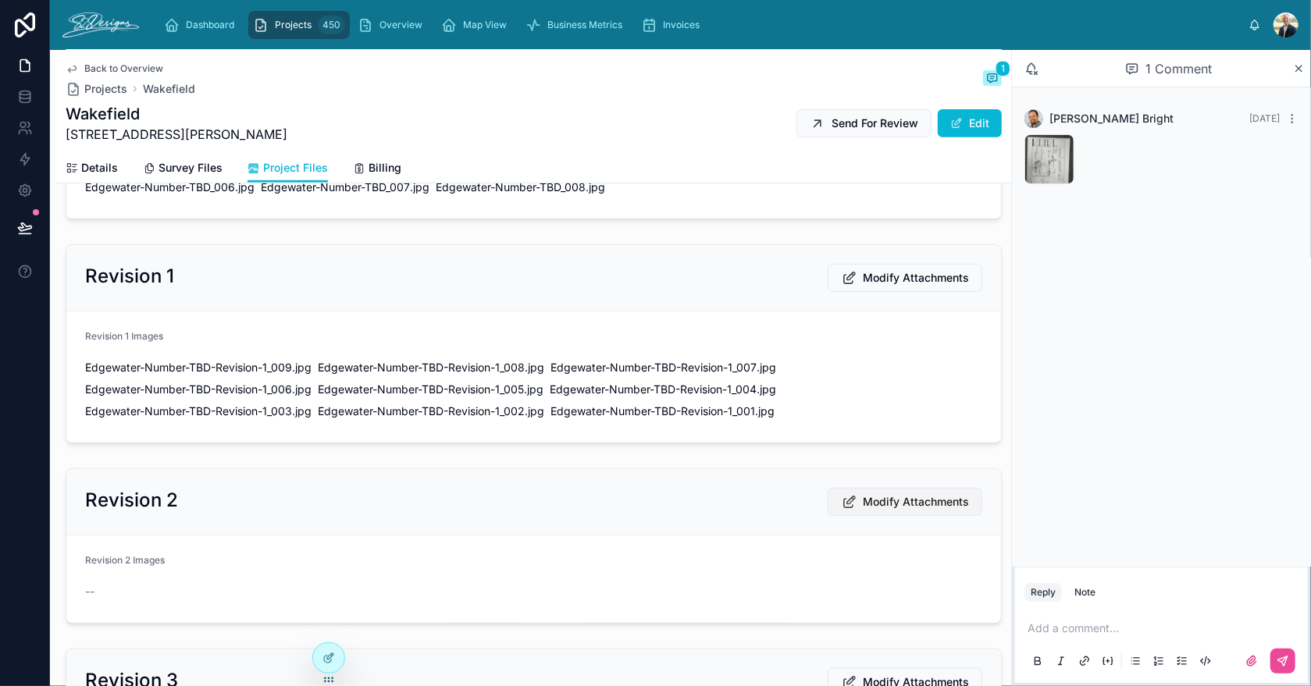
click at [883, 503] on span "Modify Attachments" at bounding box center [916, 502] width 106 height 16
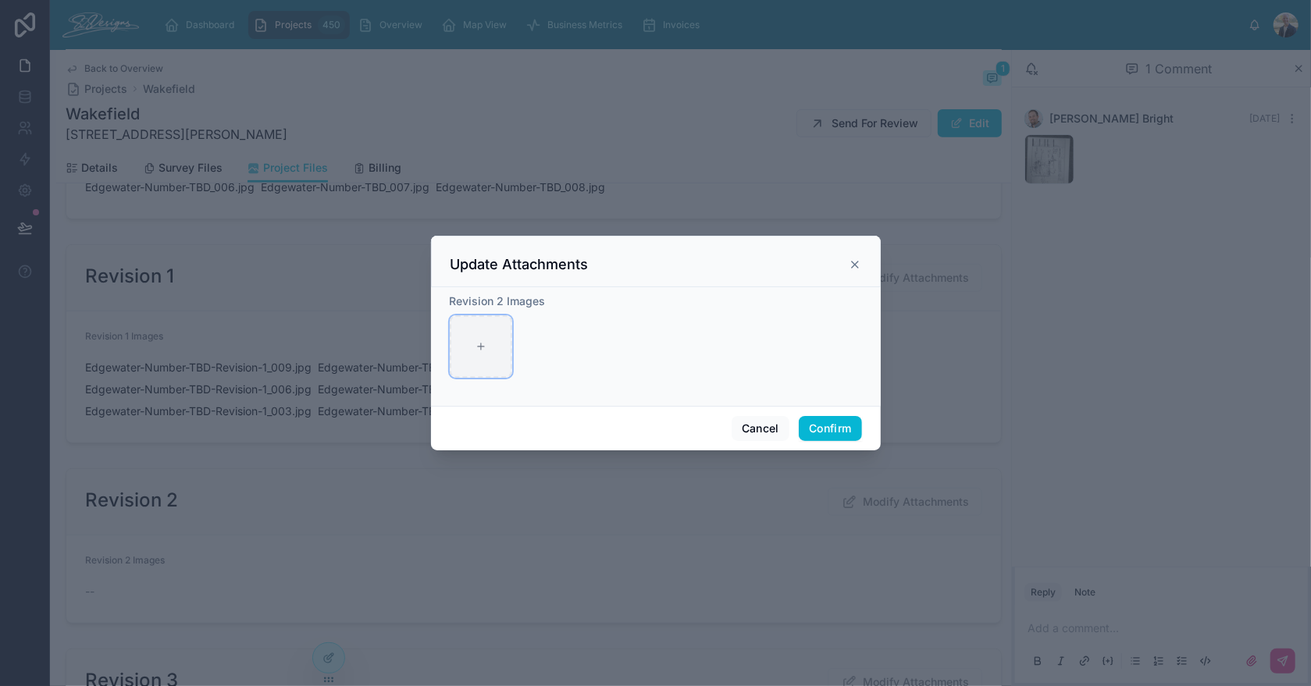
click at [474, 350] on div at bounding box center [481, 346] width 62 height 62
type input "**********"
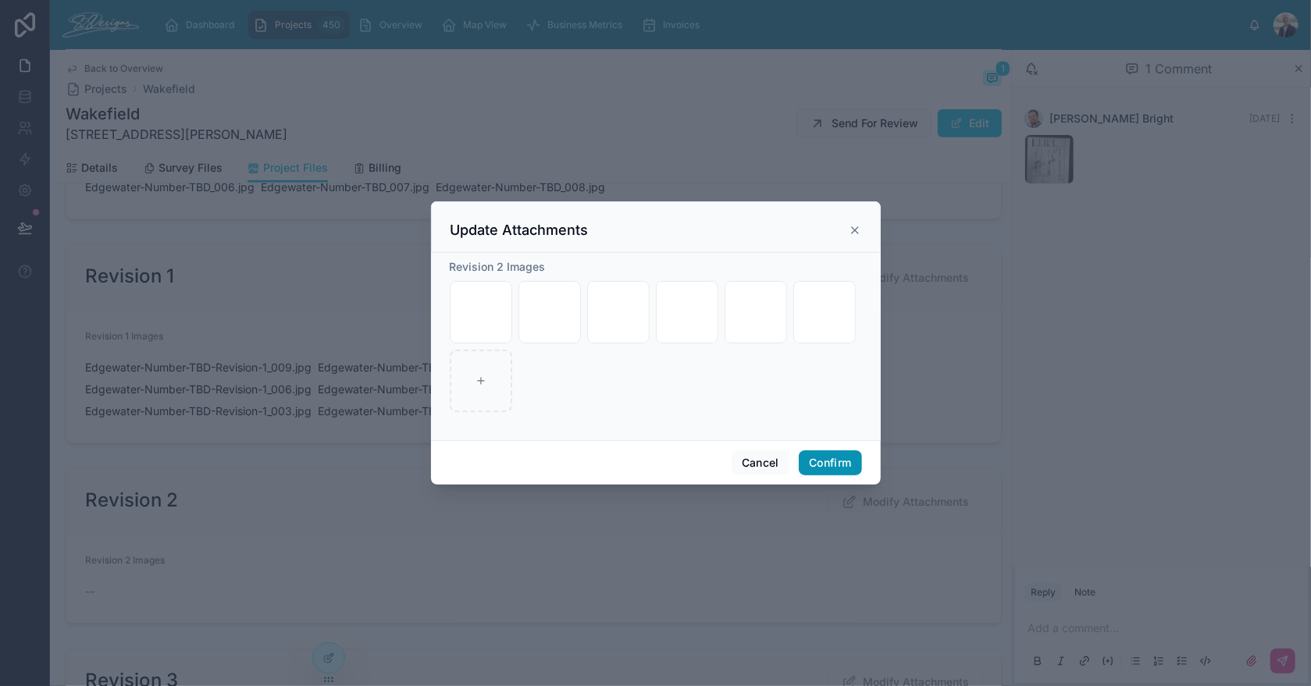
click at [830, 465] on button "Confirm" at bounding box center [830, 462] width 62 height 25
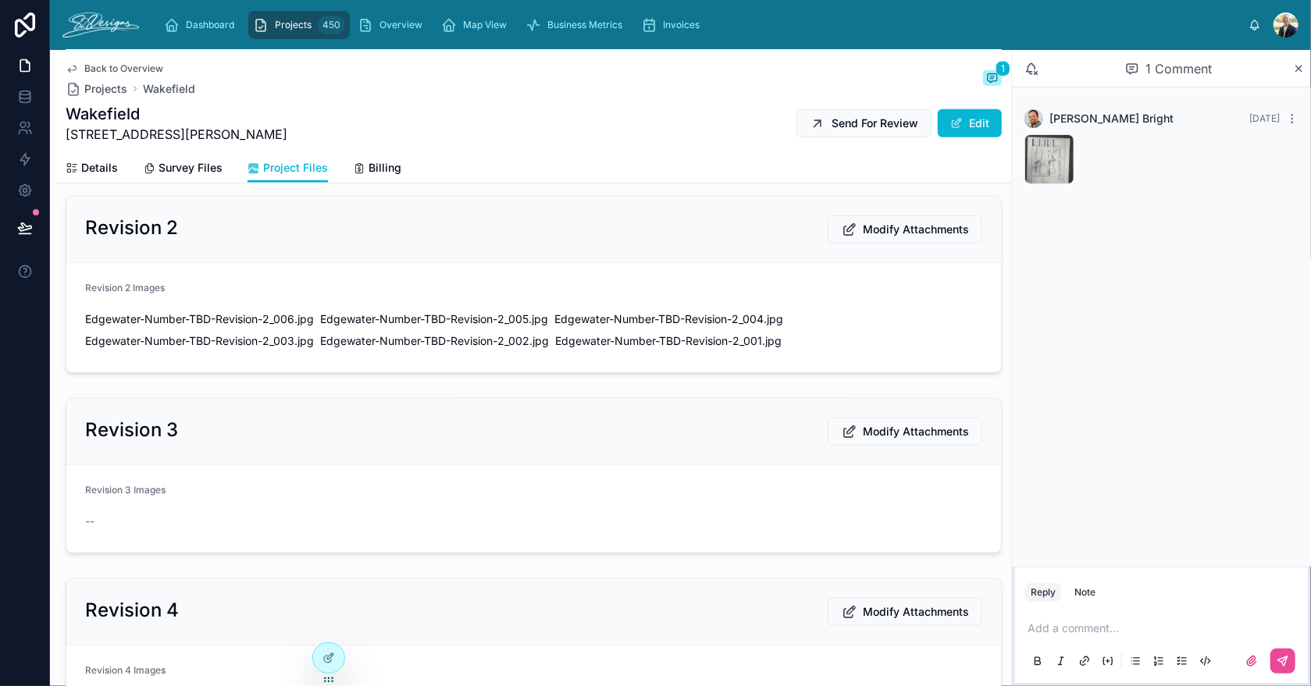
scroll to position [780, 0]
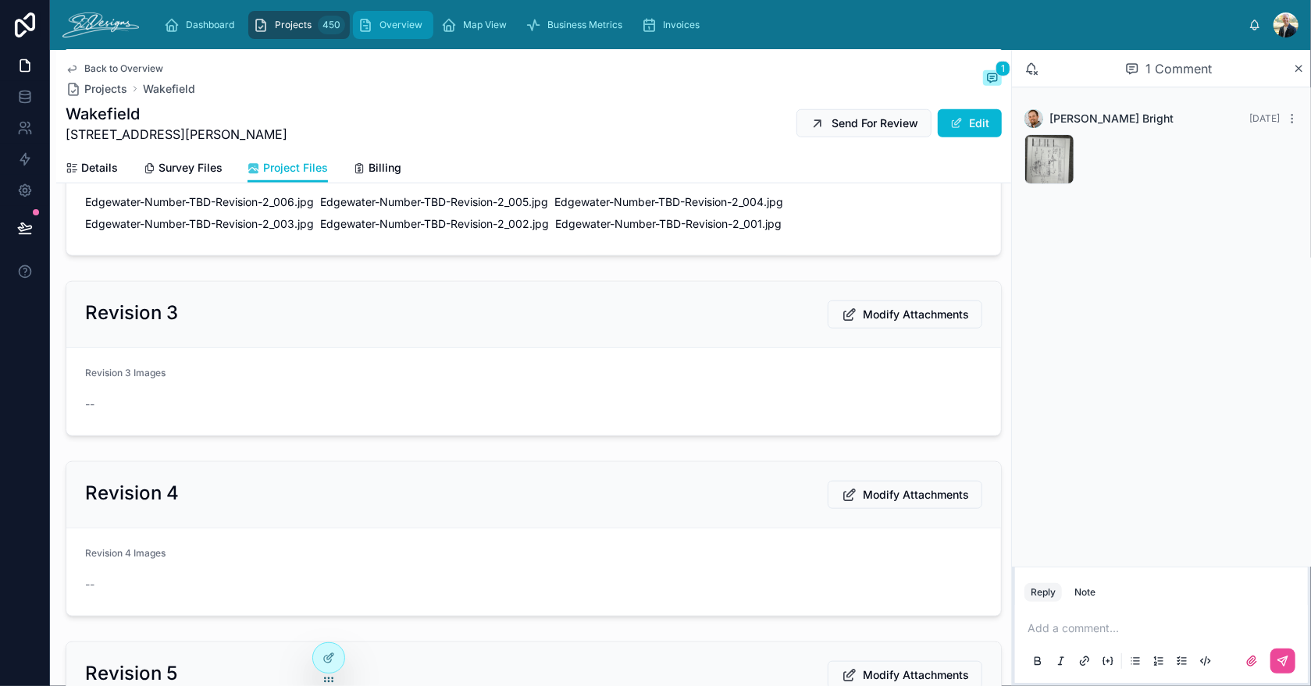
click at [383, 21] on span "Overview" at bounding box center [400, 25] width 43 height 12
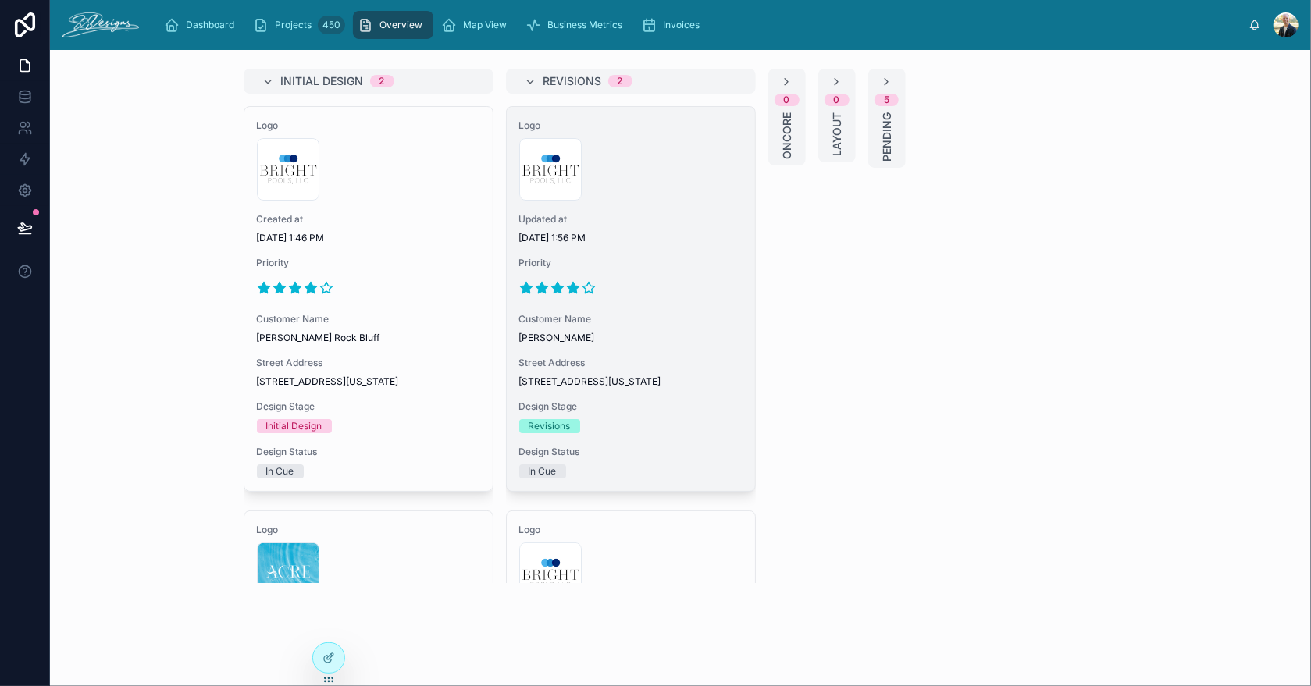
click at [675, 313] on span "Customer Name" at bounding box center [630, 319] width 223 height 12
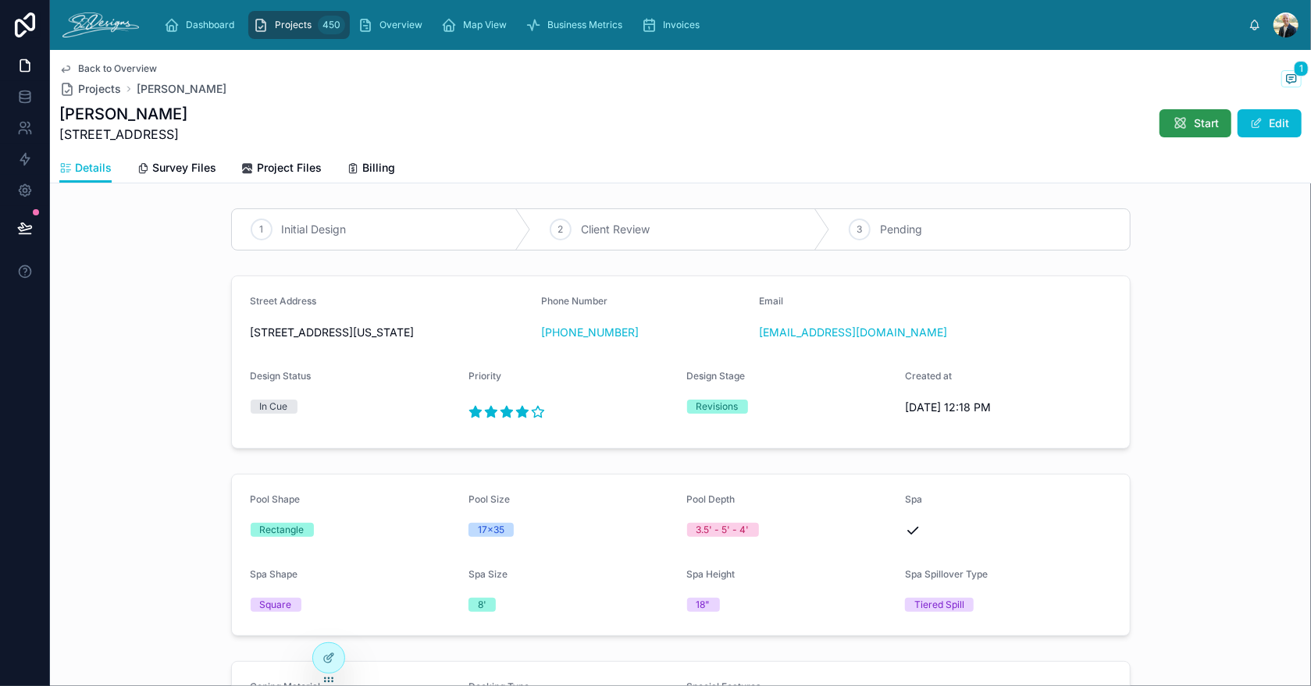
click at [1194, 128] on span "Start" at bounding box center [1206, 124] width 25 height 16
click at [1285, 79] on icon at bounding box center [1291, 79] width 12 height 12
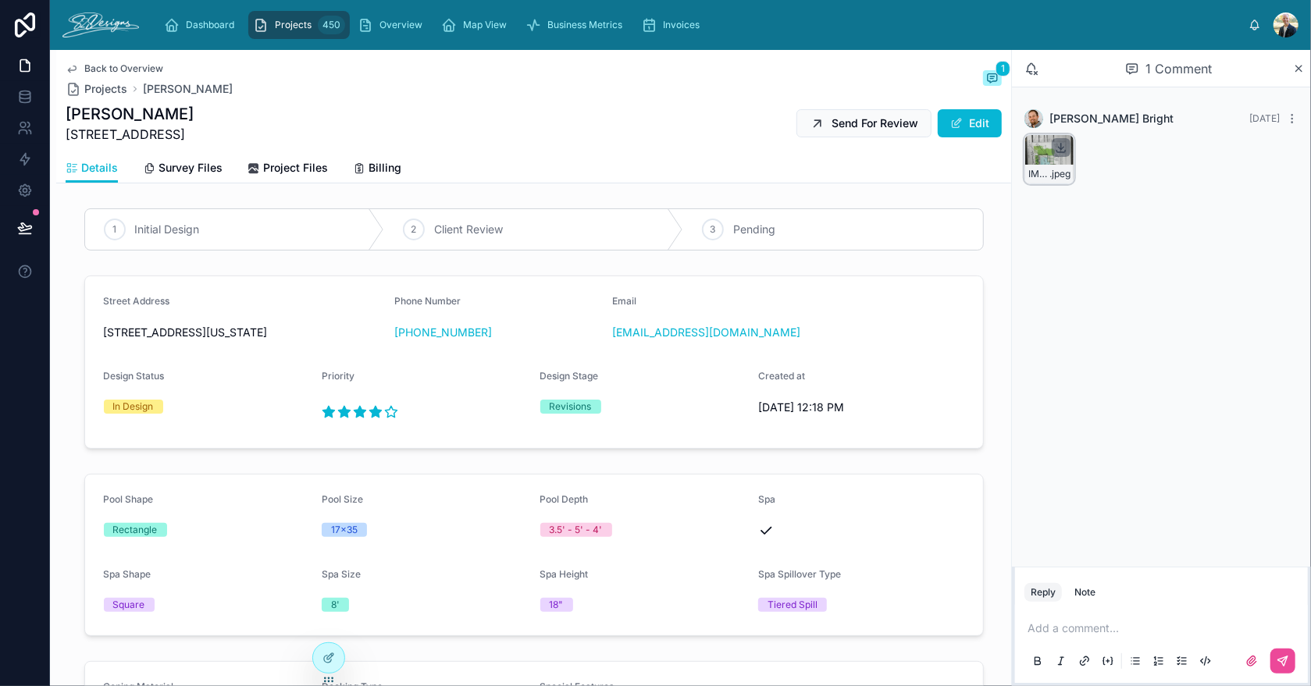
click at [1062, 144] on icon at bounding box center [1061, 147] width 12 height 12
click at [390, 27] on span "Overview" at bounding box center [400, 25] width 43 height 12
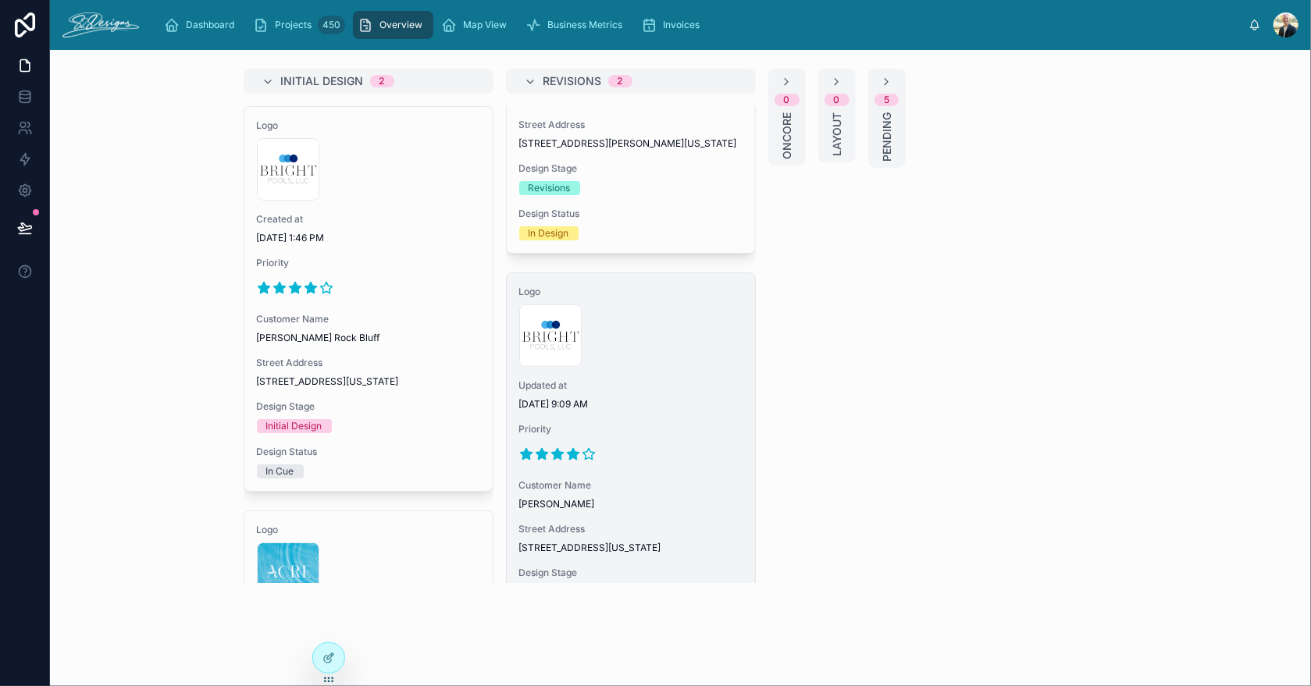
scroll to position [36, 0]
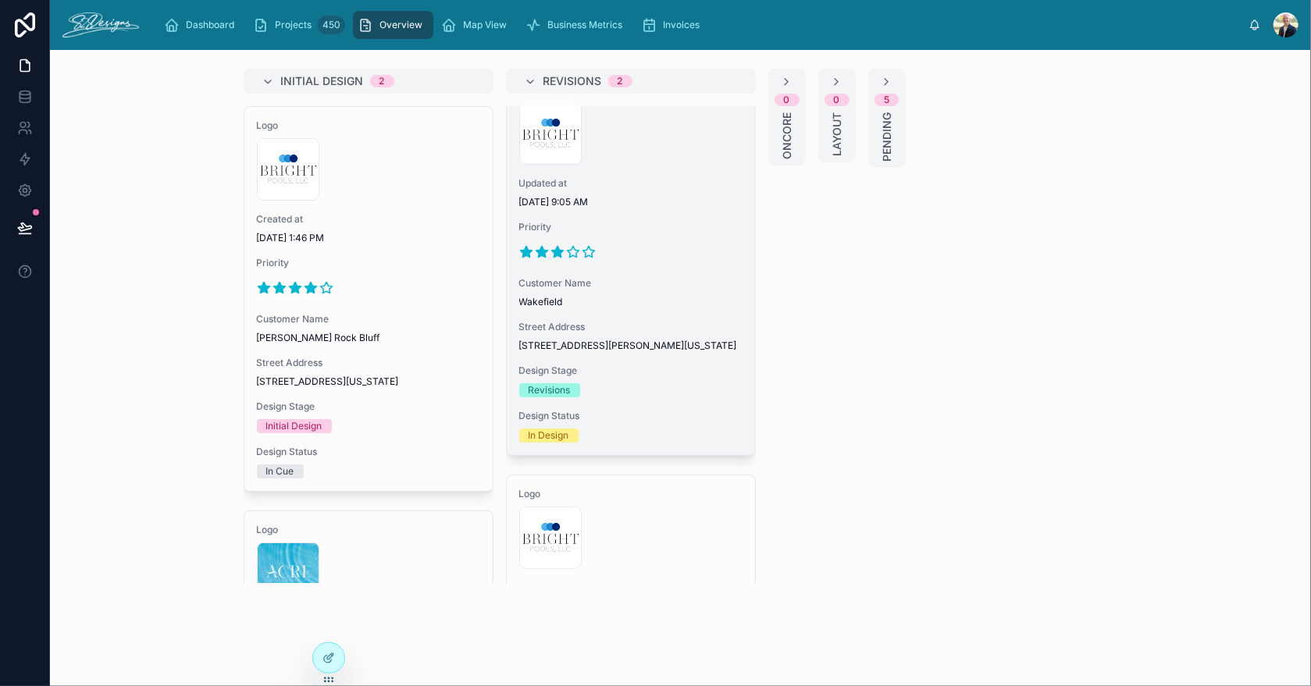
click at [627, 297] on span "Wakefield" at bounding box center [630, 302] width 223 height 12
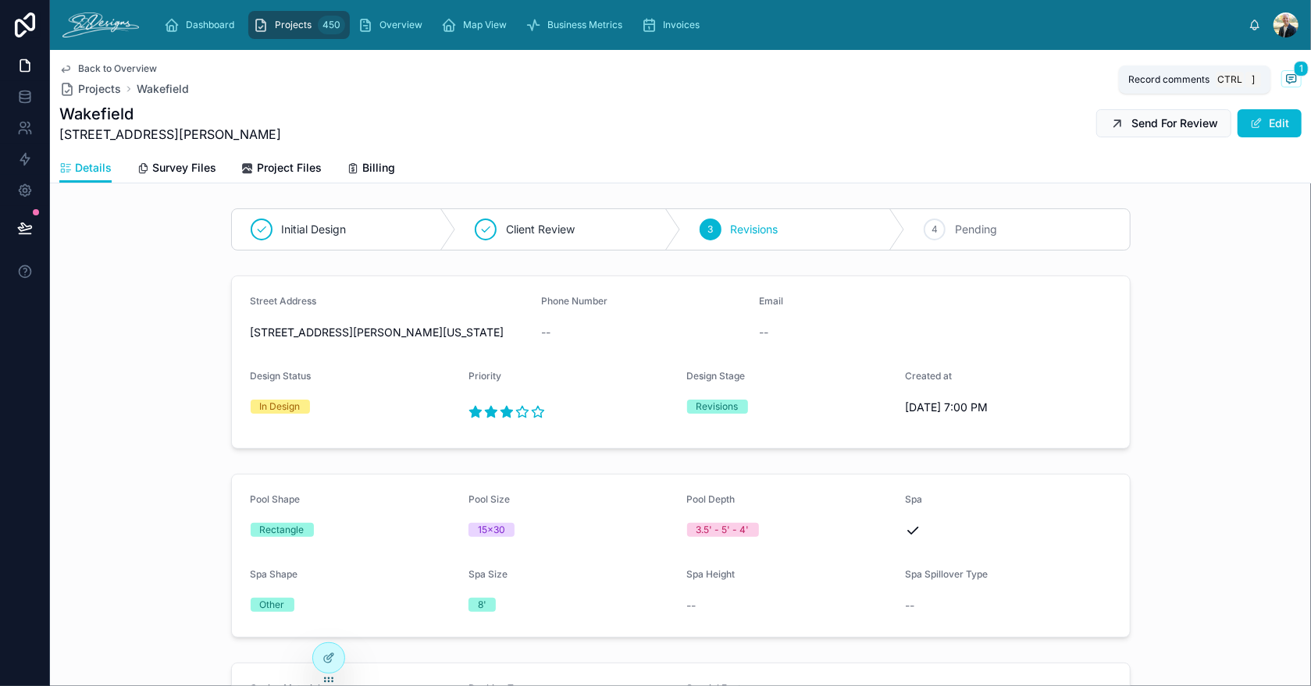
click at [1286, 74] on icon at bounding box center [1290, 78] width 9 height 9
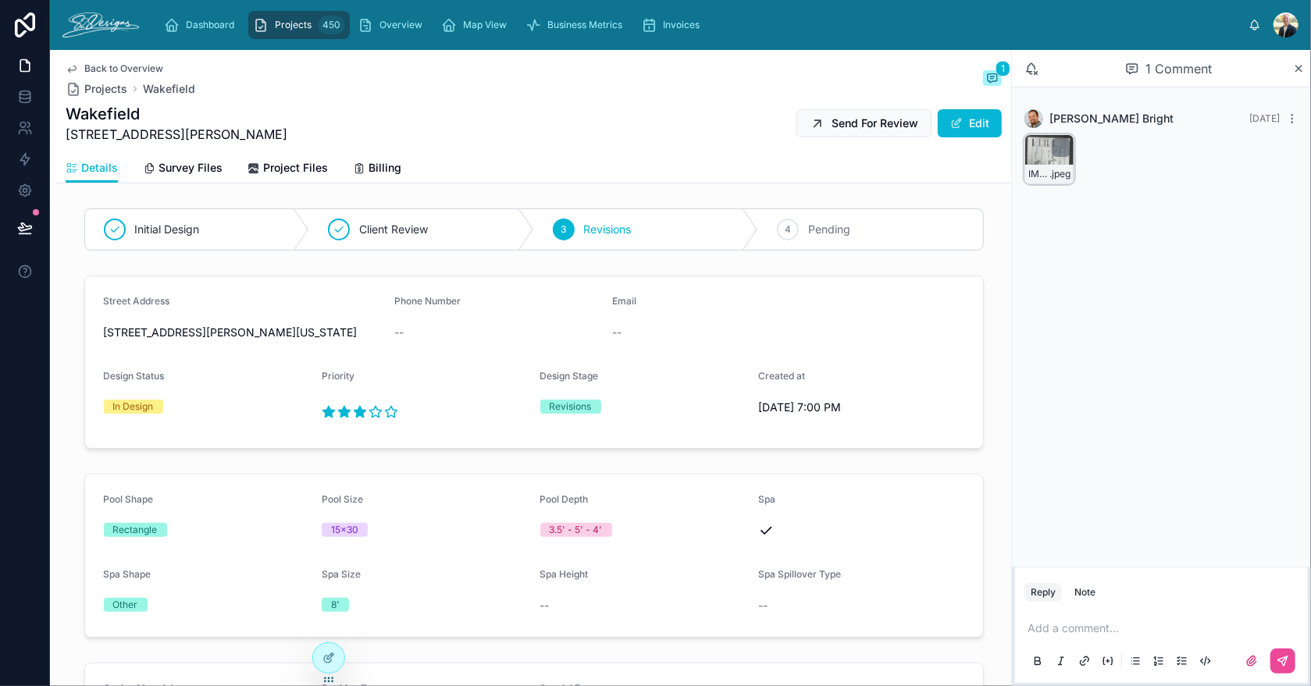
click at [1039, 153] on div "IMG_3043 .jpeg" at bounding box center [1049, 159] width 50 height 50
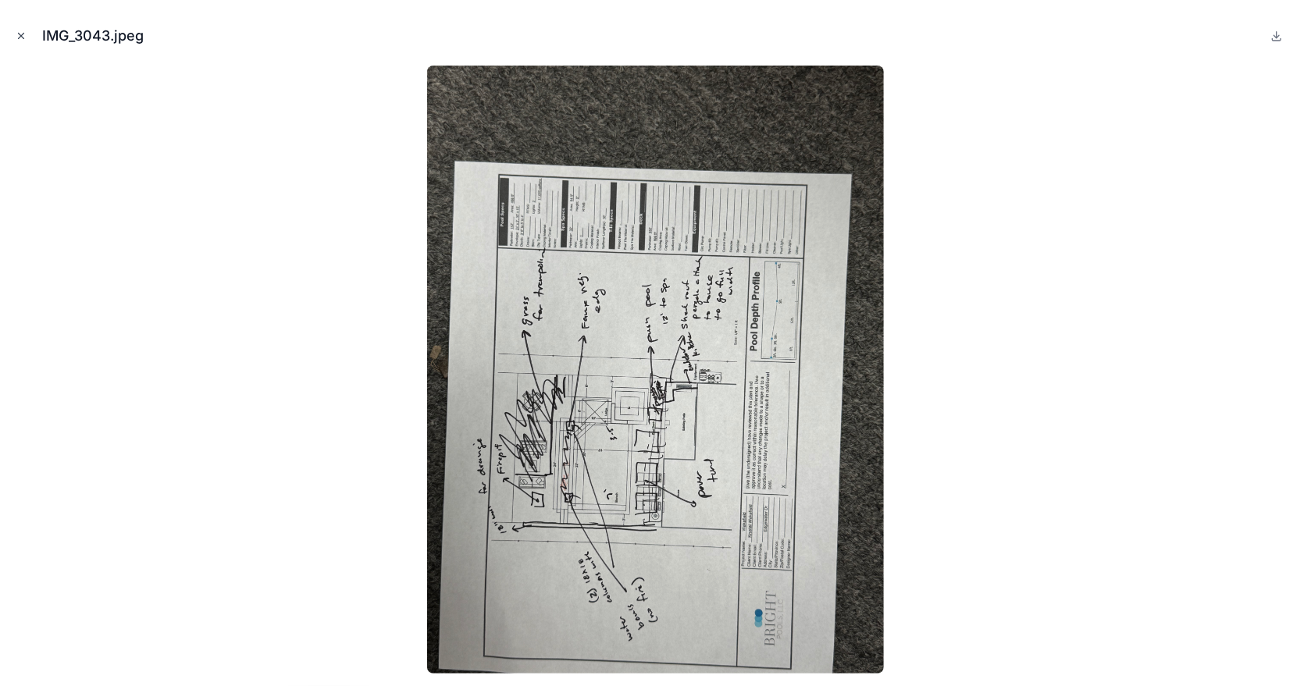
click at [22, 33] on icon "Close modal" at bounding box center [21, 35] width 11 height 11
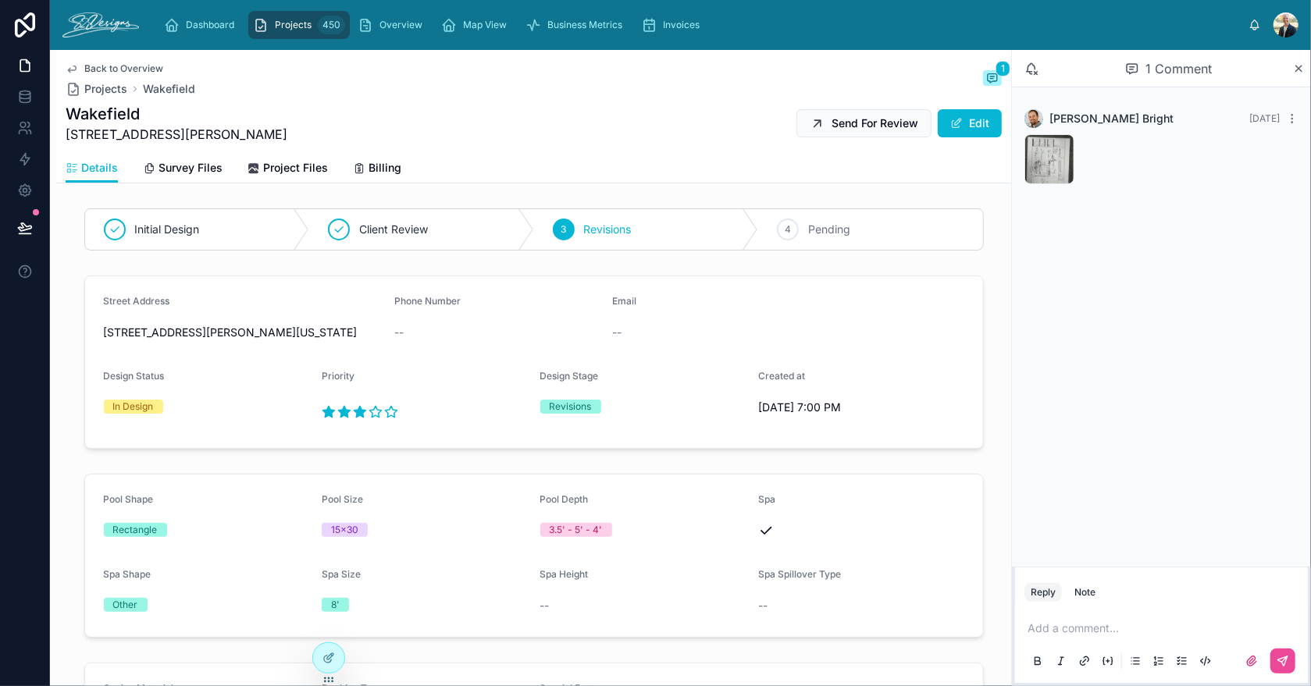
click at [134, 66] on span "Back to Overview" at bounding box center [123, 68] width 79 height 12
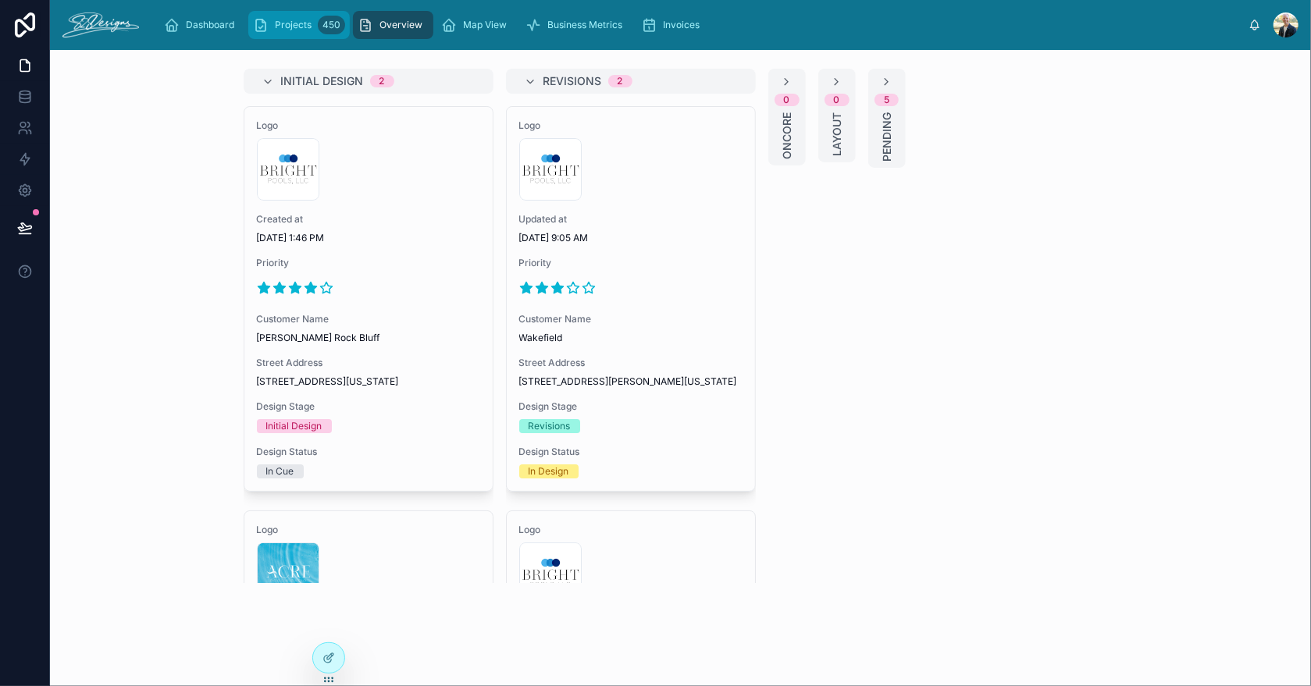
click at [294, 20] on span "Projects" at bounding box center [293, 25] width 37 height 12
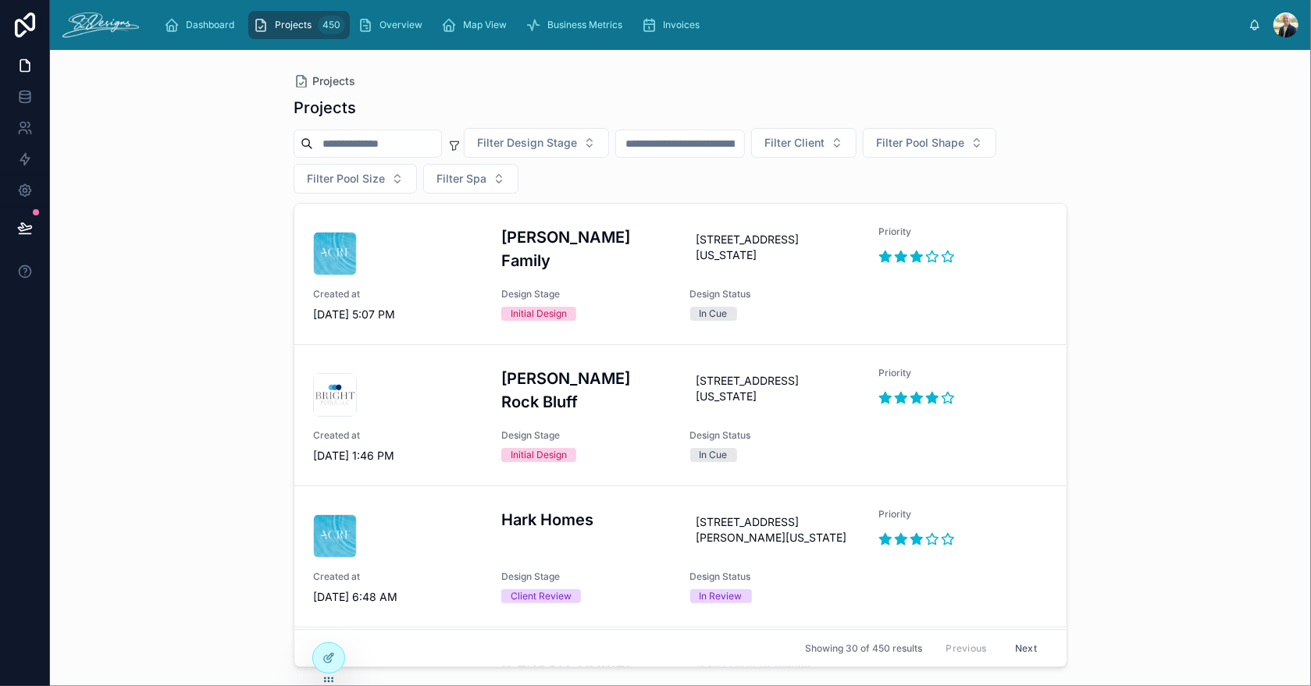
click at [358, 144] on input "text" at bounding box center [377, 144] width 128 height 22
type input "******"
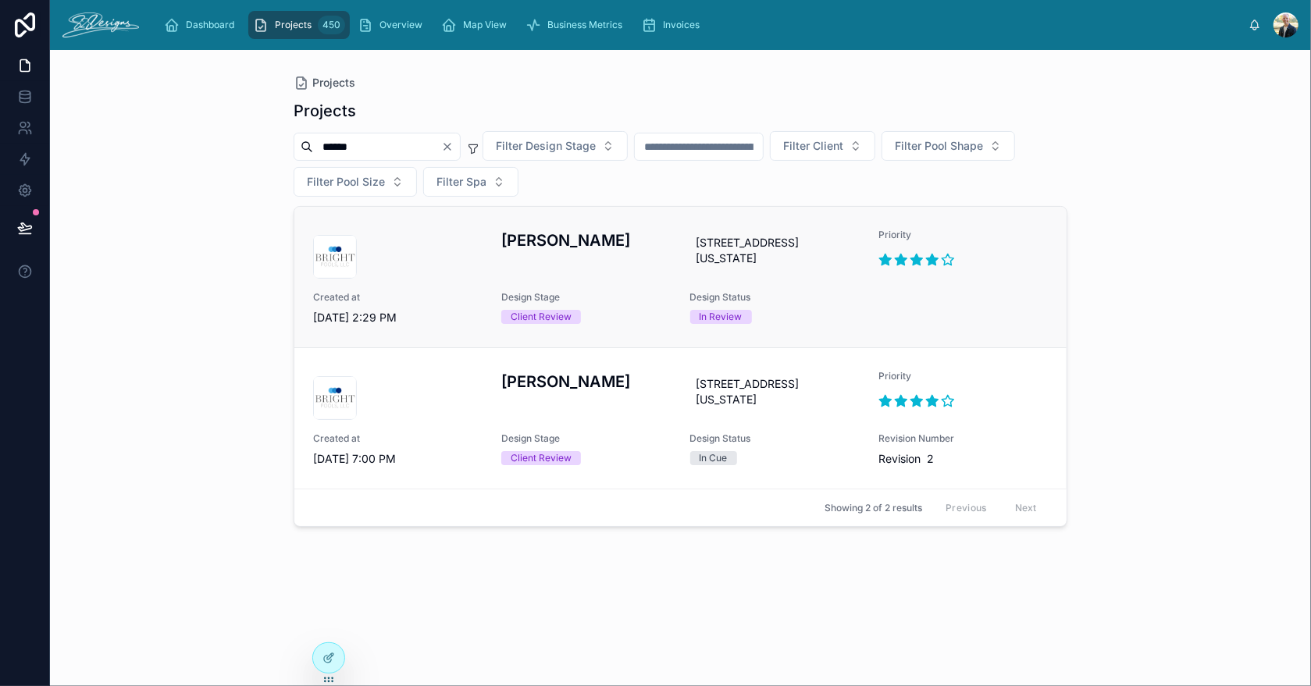
click at [654, 276] on div "[PERSON_NAME]" at bounding box center [585, 254] width 169 height 50
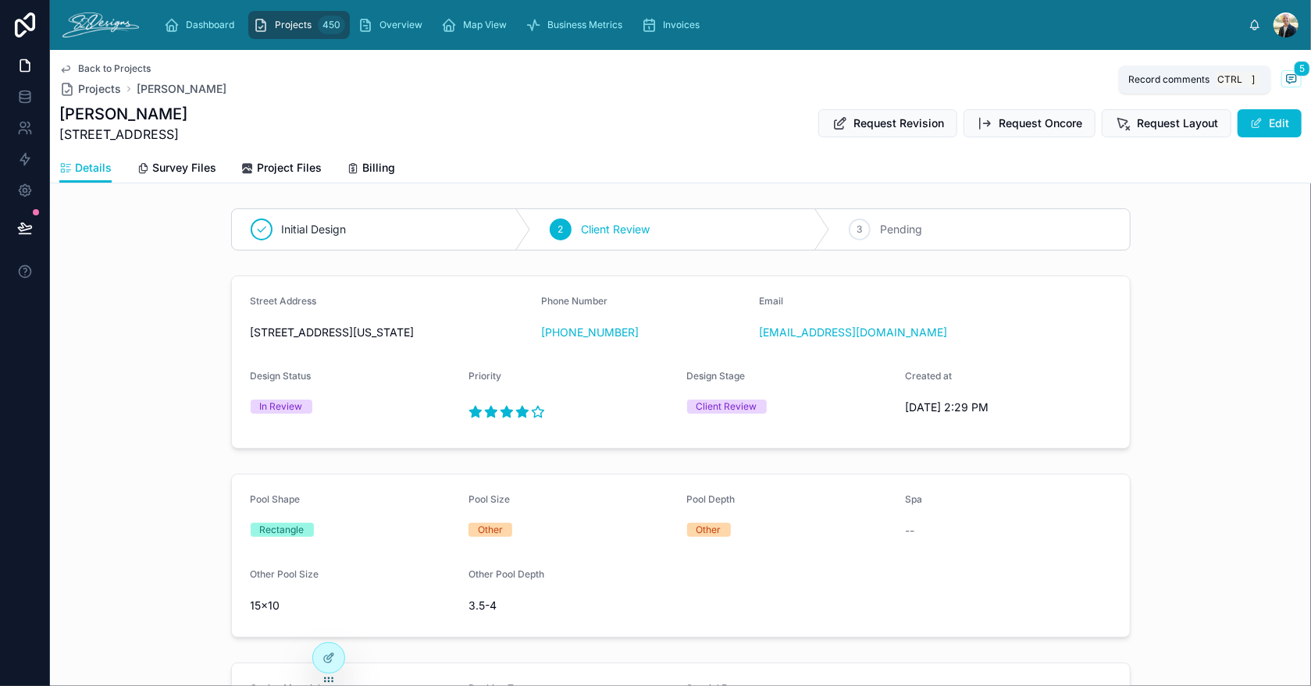
click at [1285, 73] on icon at bounding box center [1291, 79] width 12 height 12
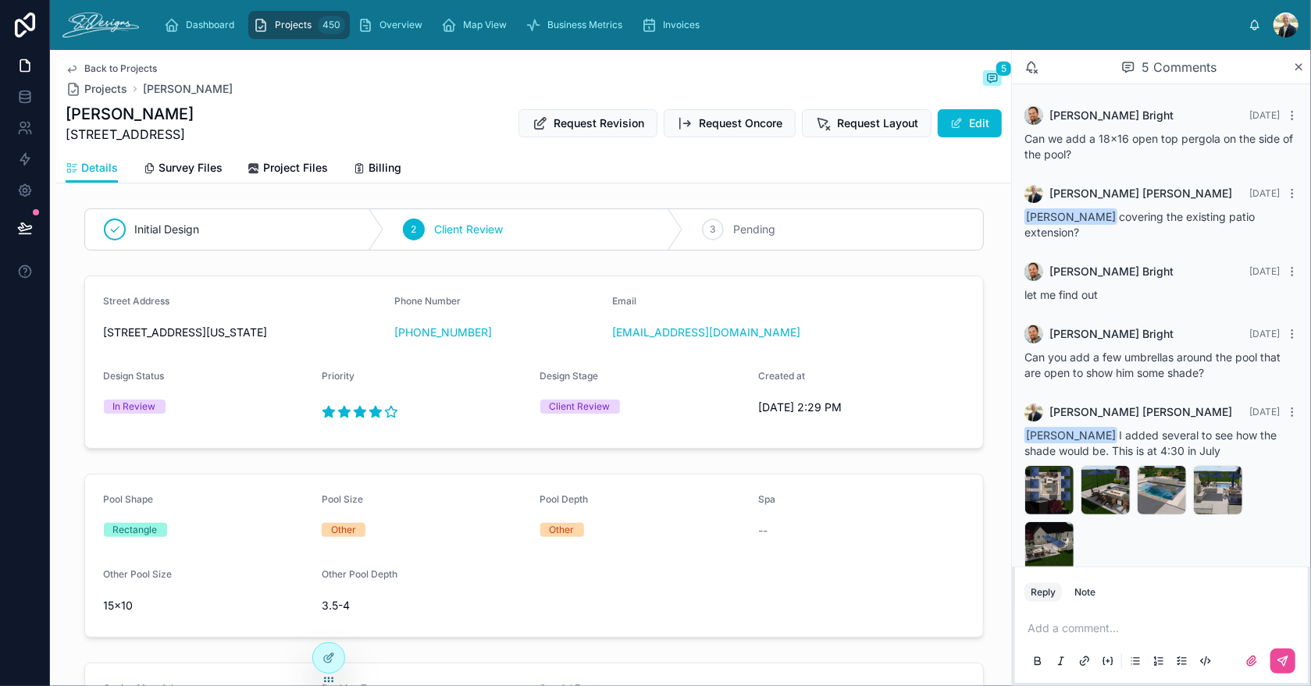
scroll to position [33, 0]
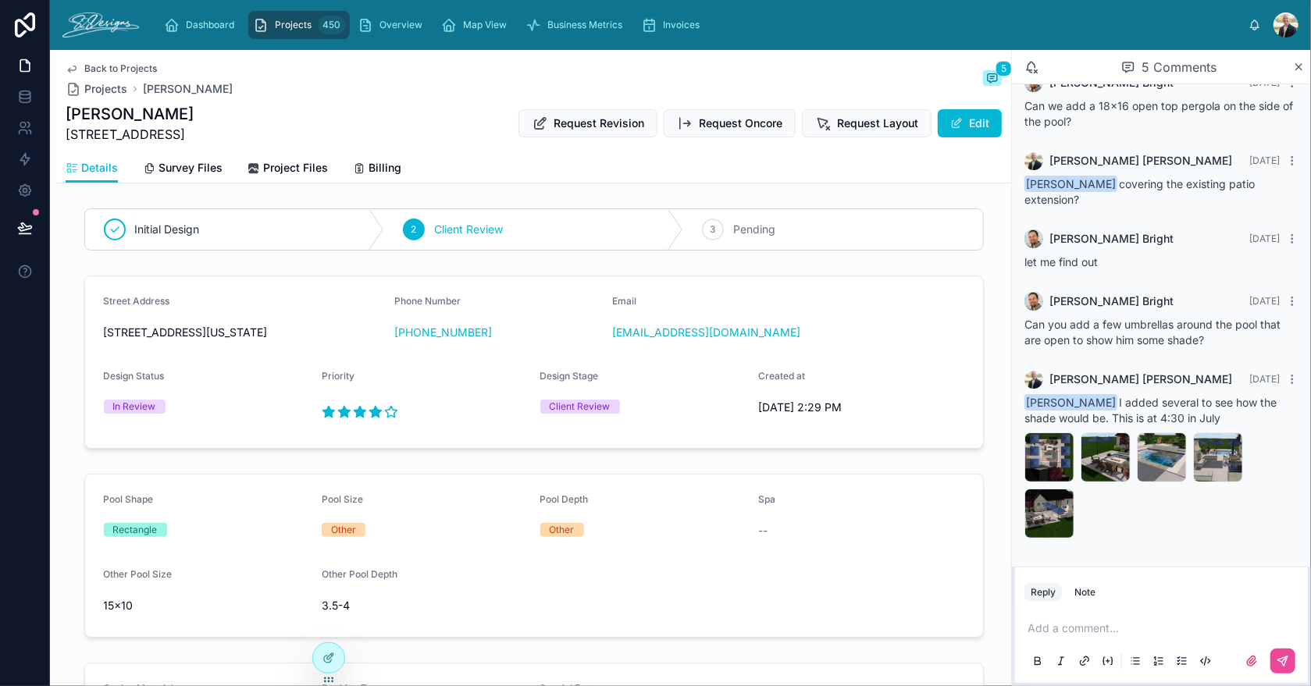
click at [1063, 634] on p at bounding box center [1164, 629] width 274 height 16
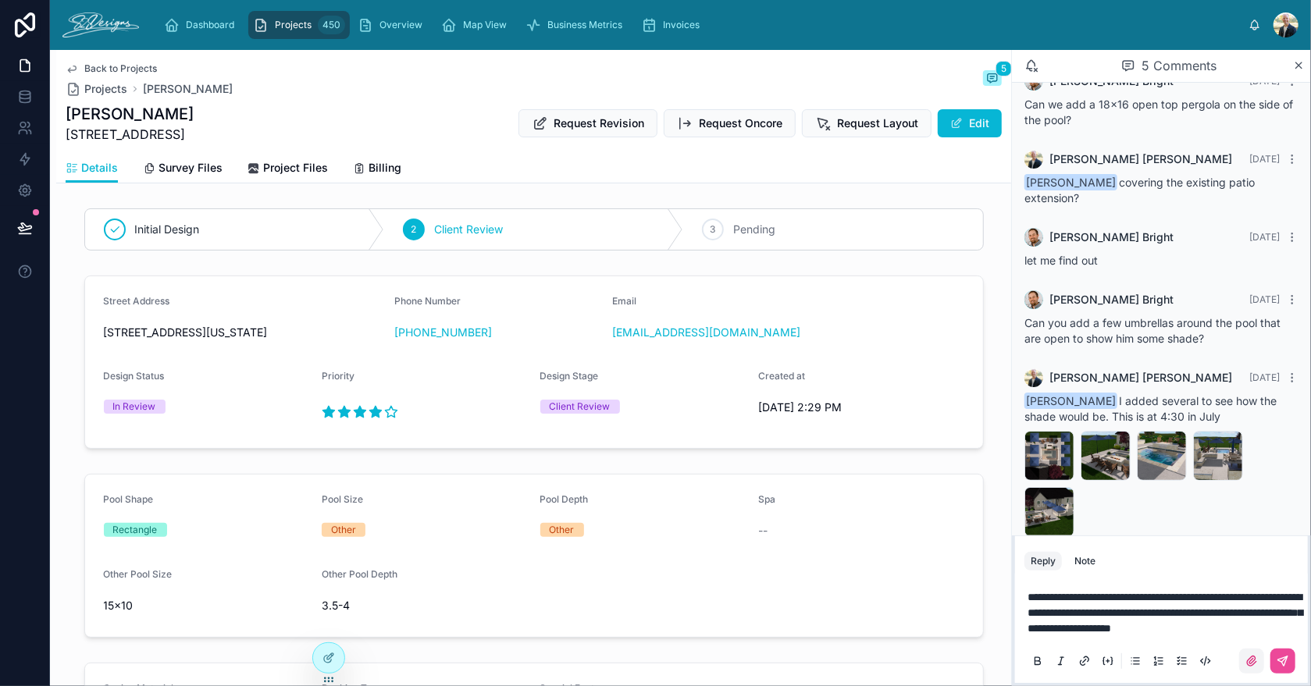
click at [1254, 660] on icon at bounding box center [1251, 661] width 12 height 12
click at [0, 0] on input "file" at bounding box center [0, 0] width 0 height 0
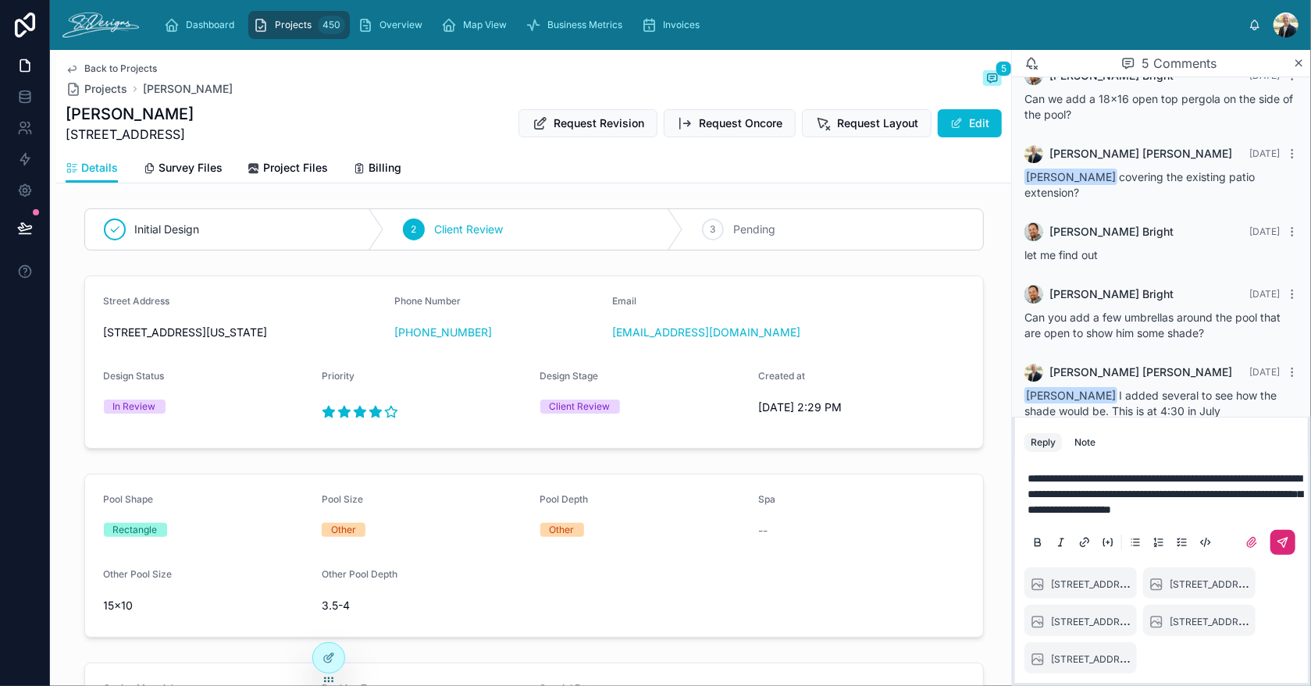
click at [1276, 543] on button at bounding box center [1282, 542] width 25 height 25
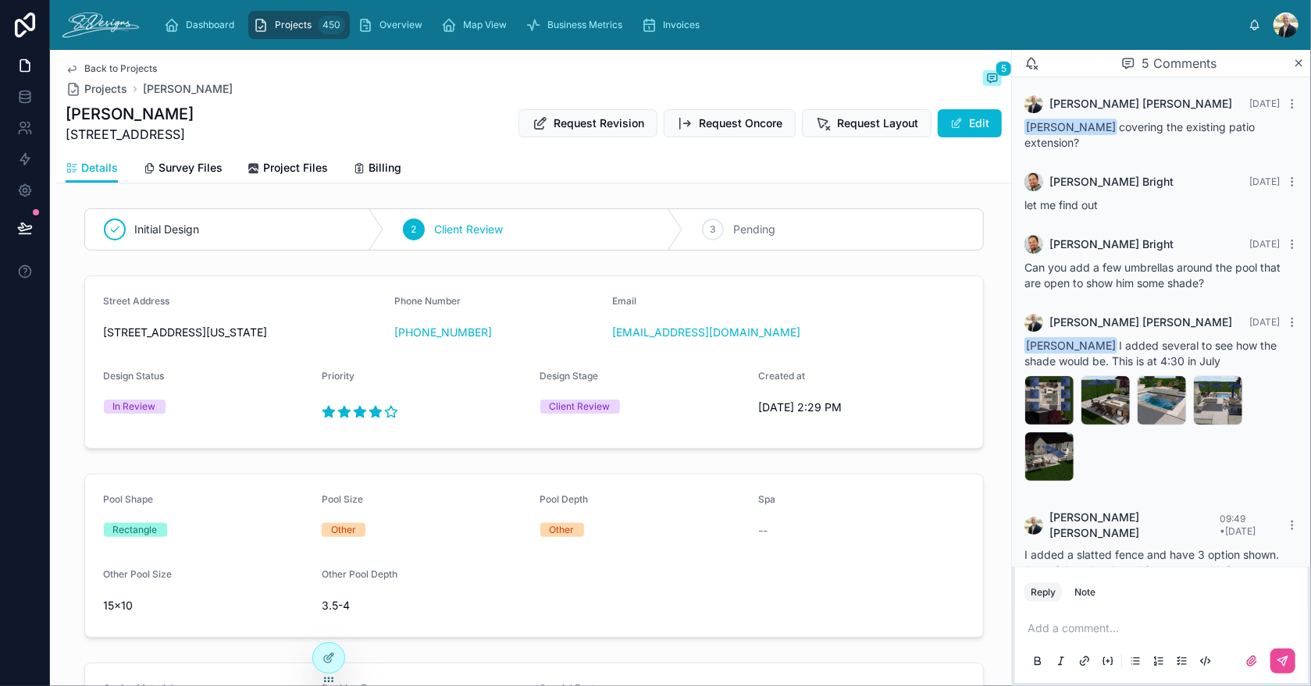
scroll to position [252, 0]
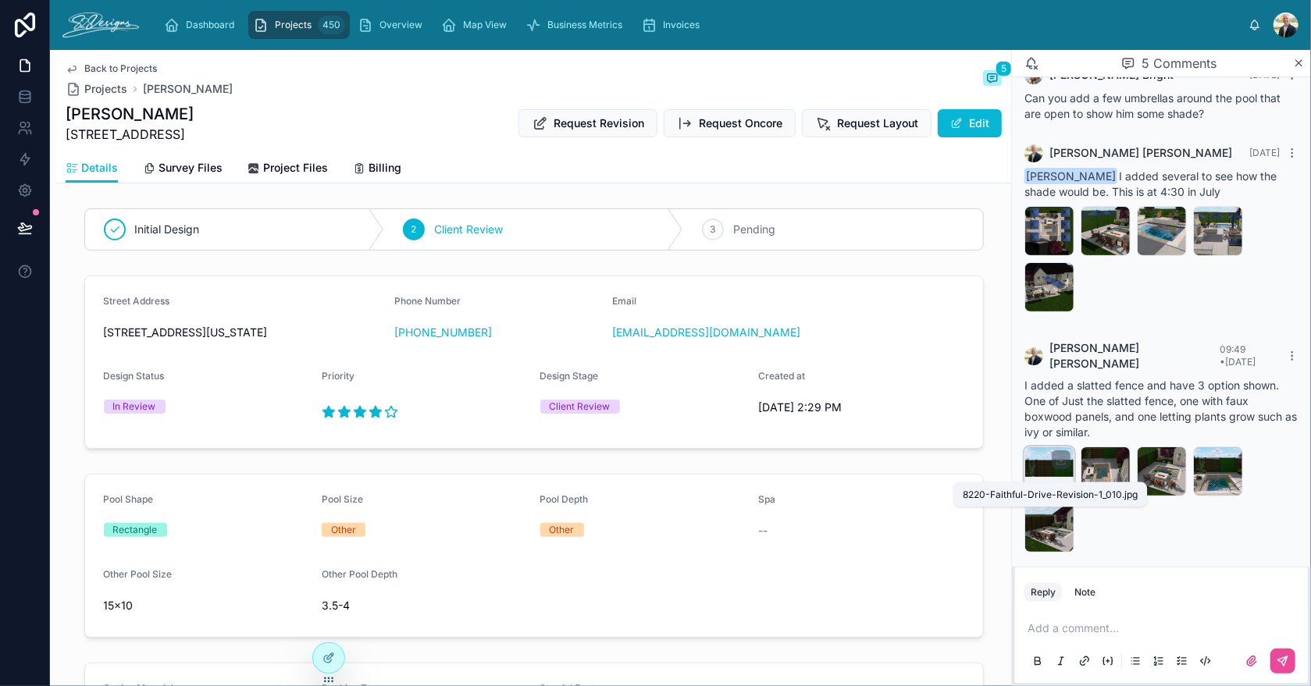
click at [1051, 480] on span "8220-Faithful-Drive-Revision-1_010" at bounding box center [1041, 486] width 27 height 12
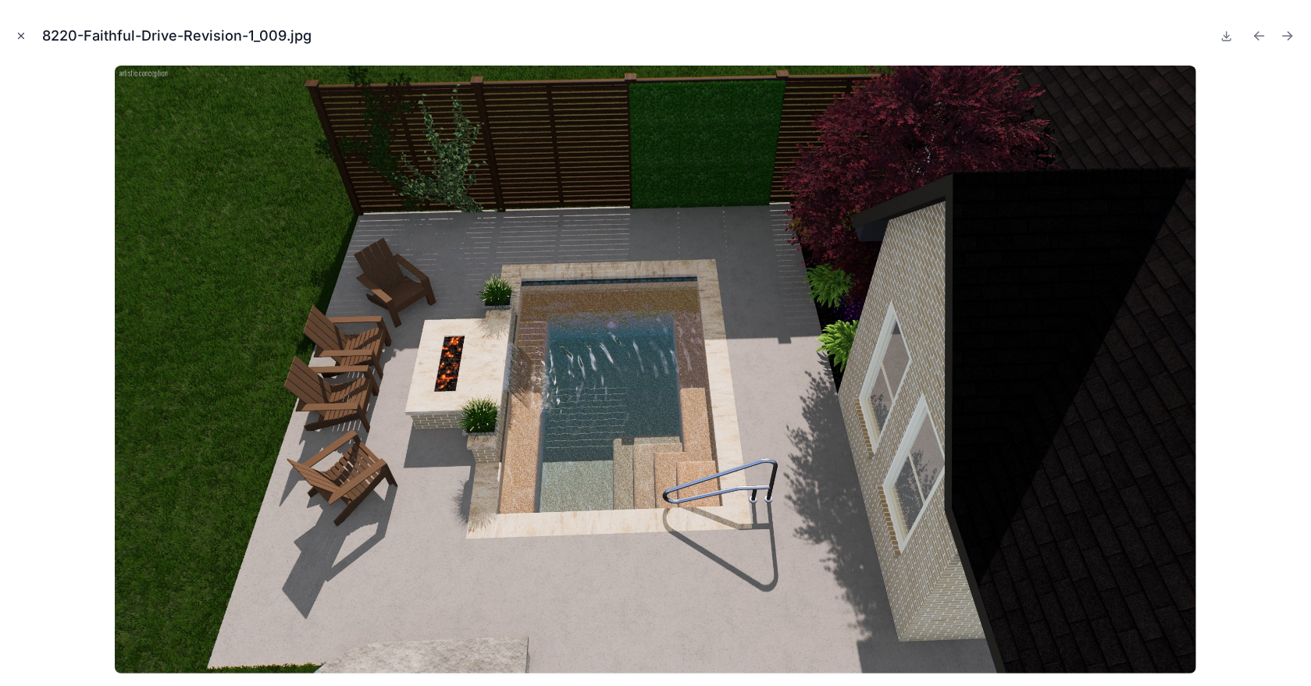
click at [20, 36] on icon "Close modal" at bounding box center [21, 36] width 5 height 5
